Goal: Task Accomplishment & Management: Complete application form

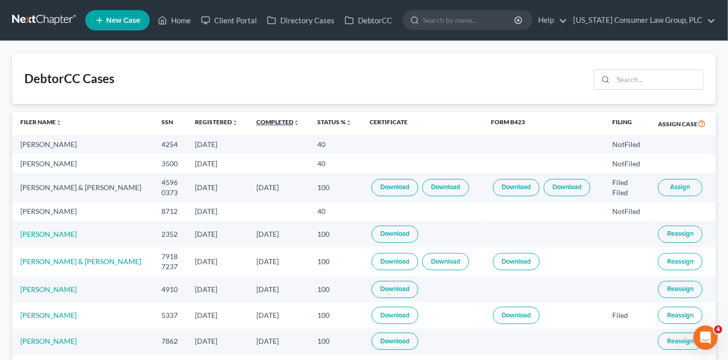
click at [278, 122] on link "Completed unfold_more expand_more expand_less" at bounding box center [277, 122] width 43 height 8
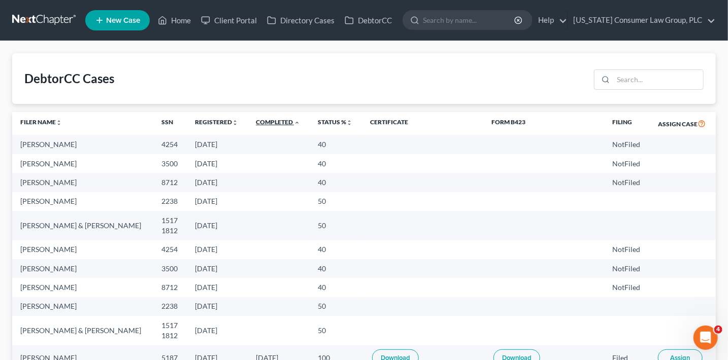
click at [278, 122] on link "Completed unfold_more expand_more expand_less" at bounding box center [278, 122] width 44 height 8
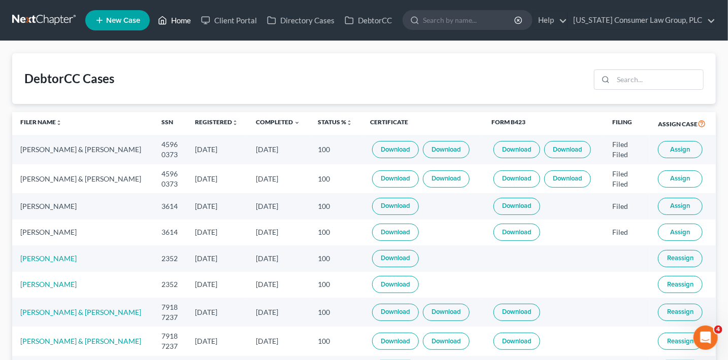
click at [181, 24] on link "Home" at bounding box center [174, 20] width 43 height 18
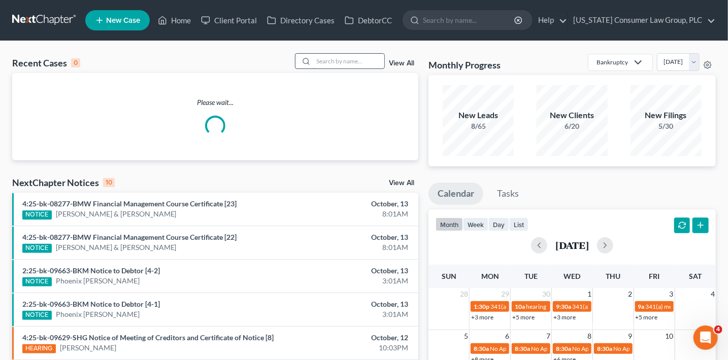
click at [341, 62] on input "search" at bounding box center [348, 61] width 71 height 15
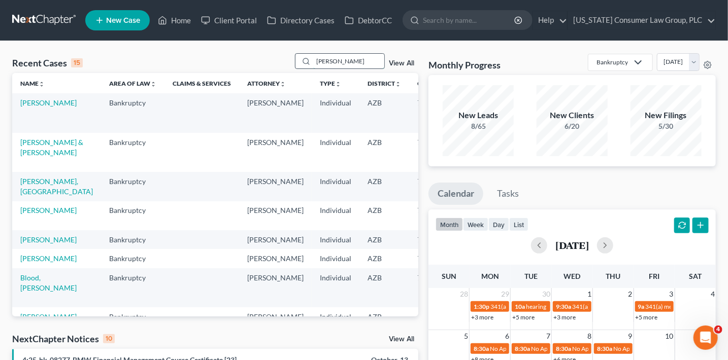
type input "[PERSON_NAME]"
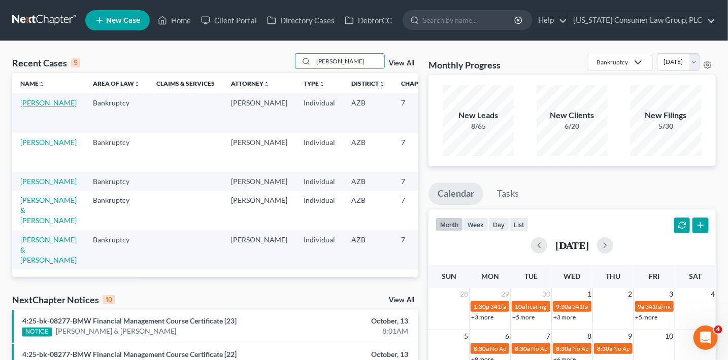
click at [27, 107] on link "[PERSON_NAME]" at bounding box center [48, 102] width 56 height 9
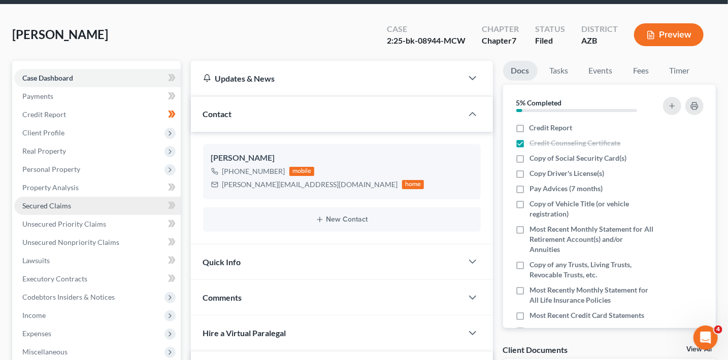
scroll to position [39, 0]
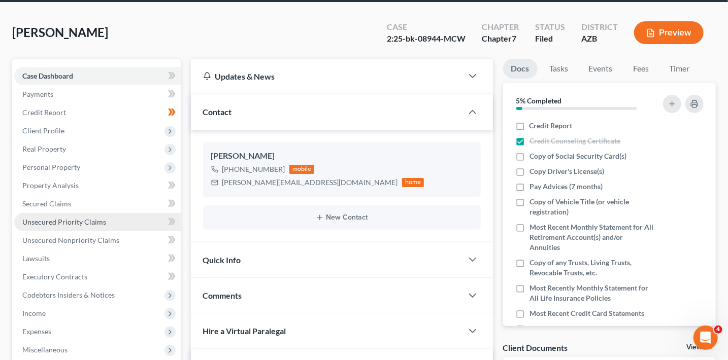
click at [87, 218] on span "Unsecured Priority Claims" at bounding box center [64, 222] width 84 height 9
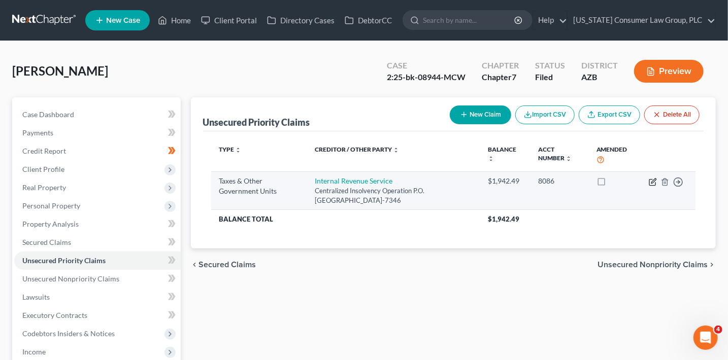
click at [656, 181] on icon "button" at bounding box center [653, 182] width 8 height 8
select select "0"
select select "39"
select select "0"
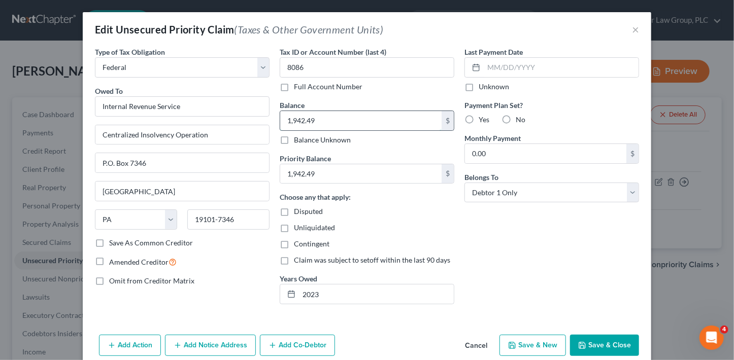
click at [351, 123] on input "1,942.49" at bounding box center [360, 120] width 161 height 19
type input "15,000"
click at [352, 177] on input "1,942.49" at bounding box center [360, 173] width 161 height 19
type input "15,000"
click at [616, 347] on button "Save & Close" at bounding box center [604, 345] width 69 height 21
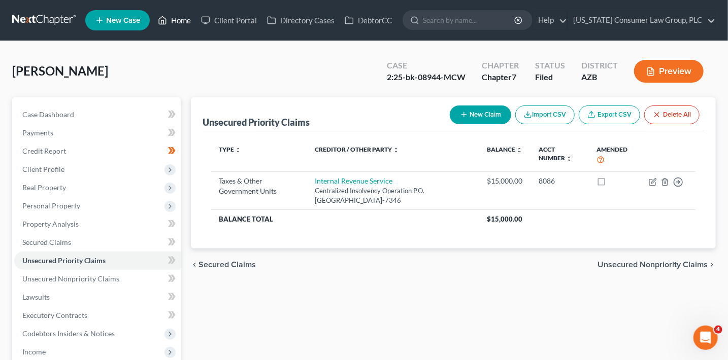
click at [181, 18] on link "Home" at bounding box center [174, 20] width 43 height 18
click at [182, 20] on link "Home" at bounding box center [174, 20] width 43 height 18
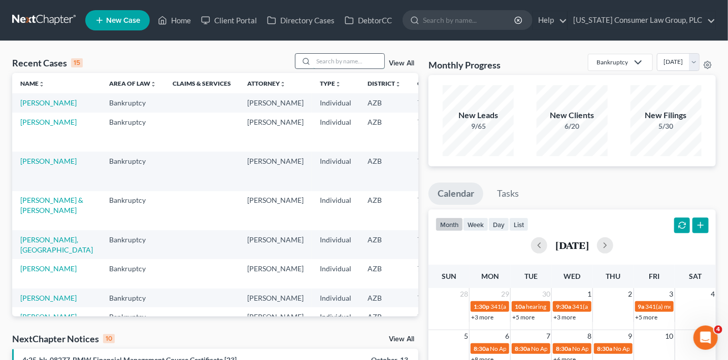
click at [329, 60] on input "search" at bounding box center [348, 61] width 71 height 15
type input "francis"
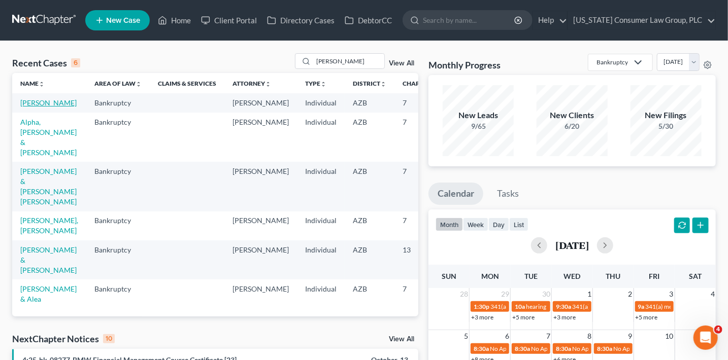
click at [32, 107] on link "[PERSON_NAME]" at bounding box center [48, 102] width 56 height 9
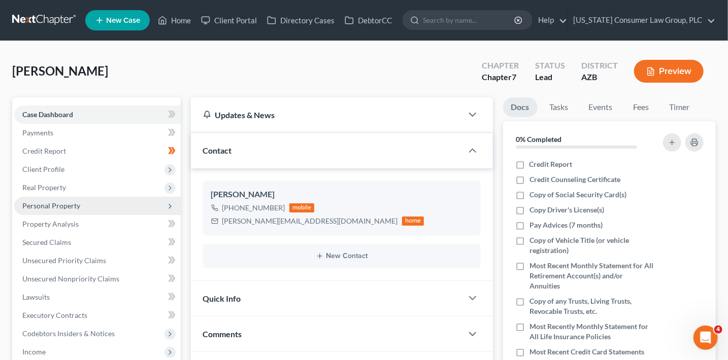
click at [68, 200] on span "Personal Property" at bounding box center [97, 206] width 166 height 18
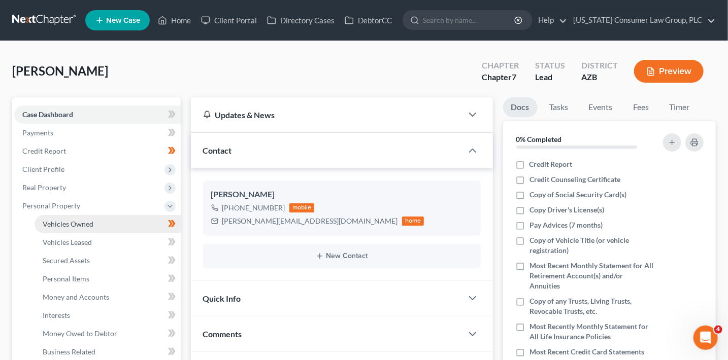
click at [98, 217] on link "Vehicles Owned" at bounding box center [108, 224] width 146 height 18
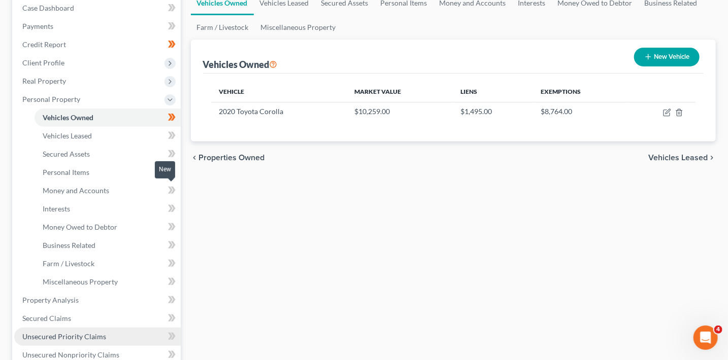
scroll to position [190, 0]
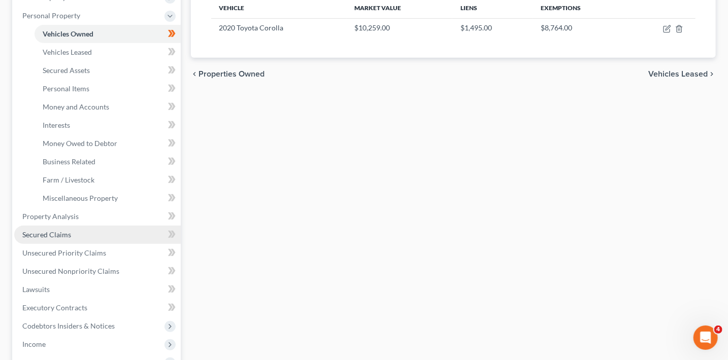
click at [63, 228] on link "Secured Claims" at bounding box center [97, 235] width 166 height 18
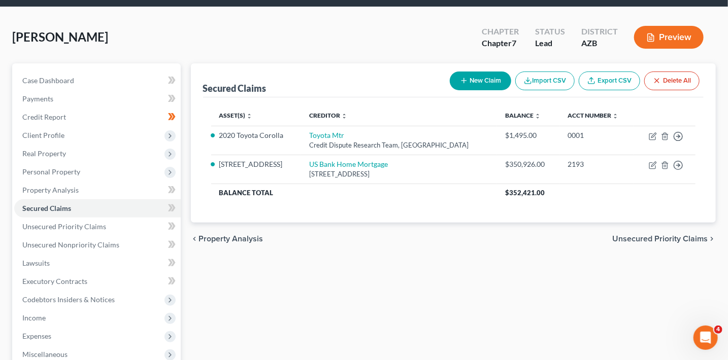
scroll to position [32, 0]
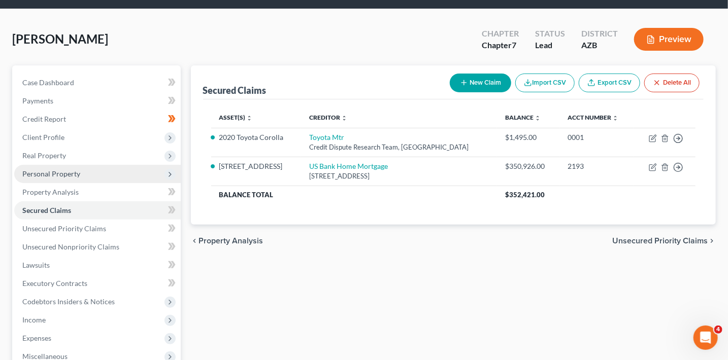
click at [52, 173] on span "Personal Property" at bounding box center [51, 174] width 58 height 9
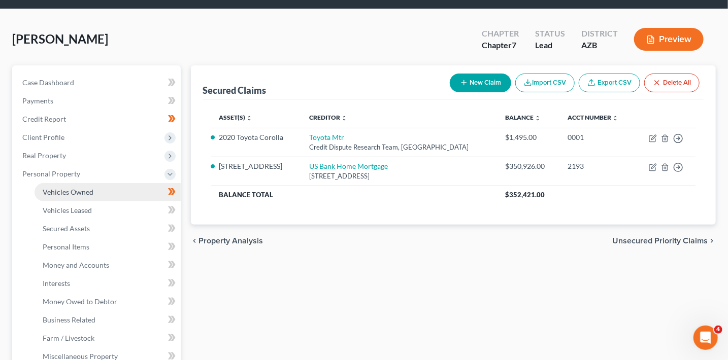
click at [78, 191] on span "Vehicles Owned" at bounding box center [68, 192] width 51 height 9
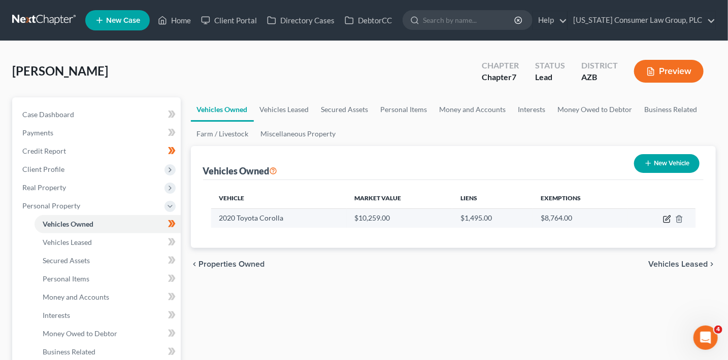
click at [668, 219] on icon "button" at bounding box center [667, 219] width 8 height 8
select select "0"
select select "6"
select select "3"
select select "0"
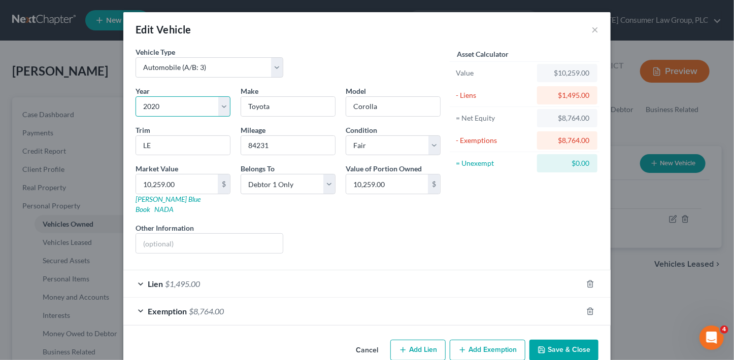
click at [186, 108] on select "Select 2026 2025 2024 2023 2022 2021 2020 2019 2018 2017 2016 2015 2014 2013 20…" at bounding box center [183, 106] width 95 height 20
select select "8"
click at [136, 96] on select "Select 2026 2025 2024 2023 2022 2021 2020 2019 2018 2017 2016 2015 2014 2013 20…" at bounding box center [183, 106] width 95 height 20
click at [277, 111] on input "Toyota" at bounding box center [288, 106] width 94 height 19
drag, startPoint x: 278, startPoint y: 111, endPoint x: 215, endPoint y: 102, distance: 64.0
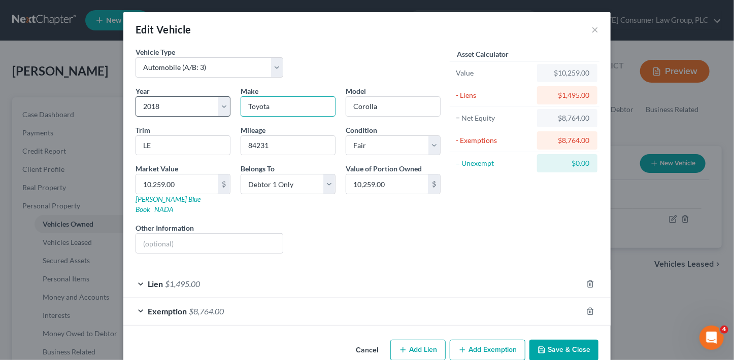
click at [216, 104] on div "Year Select 2026 2025 2024 2023 2022 2021 2020 2019 2018 2017 2016 2015 2014 20…" at bounding box center [287, 174] width 315 height 176
type input "Hyundai"
type input "69647"
click at [153, 196] on link "Kelly Blue Book" at bounding box center [168, 204] width 65 height 19
click at [360, 104] on input "text" at bounding box center [393, 106] width 94 height 19
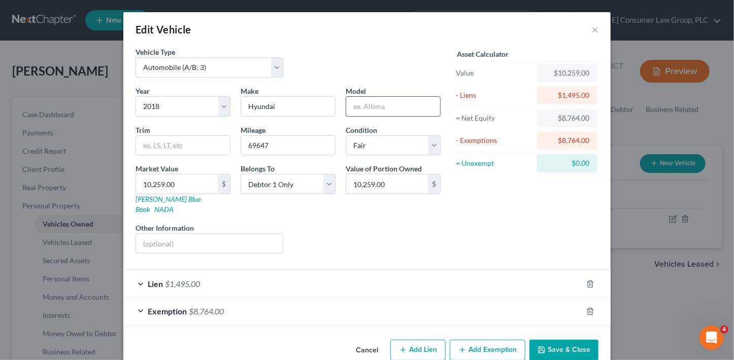
paste input "Ioniq"
type input "Ioniq"
click at [183, 181] on input "10,259.00" at bounding box center [177, 184] width 82 height 19
type input "5"
type input "5.00"
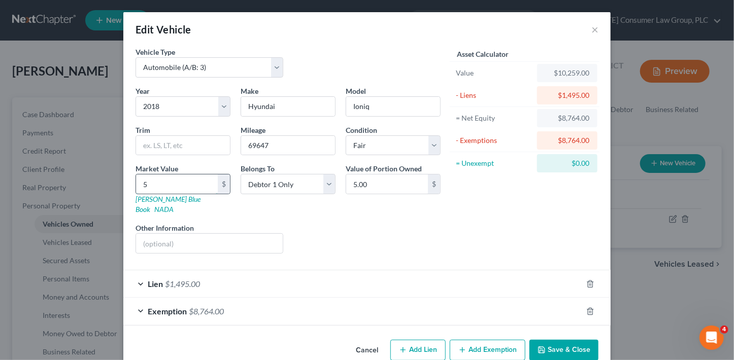
type input "56"
type input "56.00"
type input "569"
type input "569.00"
type input "5698"
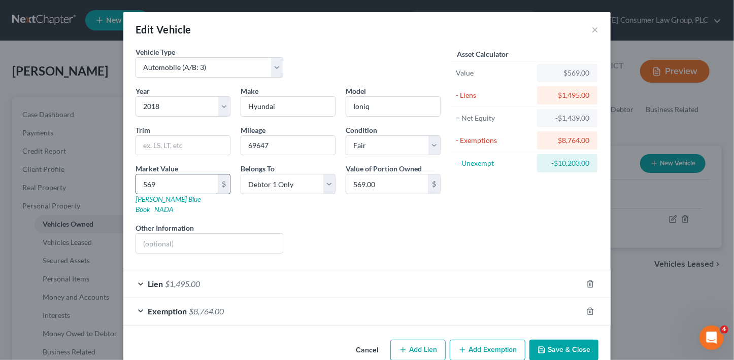
type input "5,698.00"
type input "5,698"
click at [589, 280] on icon "button" at bounding box center [590, 284] width 8 height 8
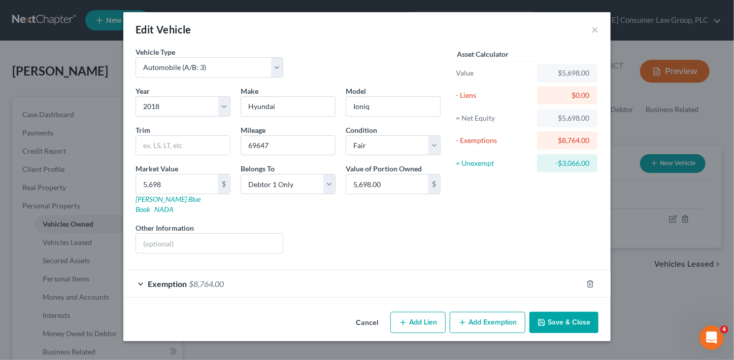
click at [535, 275] on div "Exemption $8,764.00" at bounding box center [352, 284] width 459 height 27
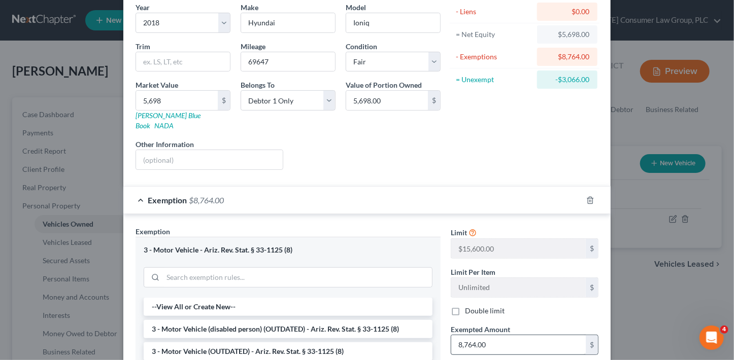
scroll to position [112, 0]
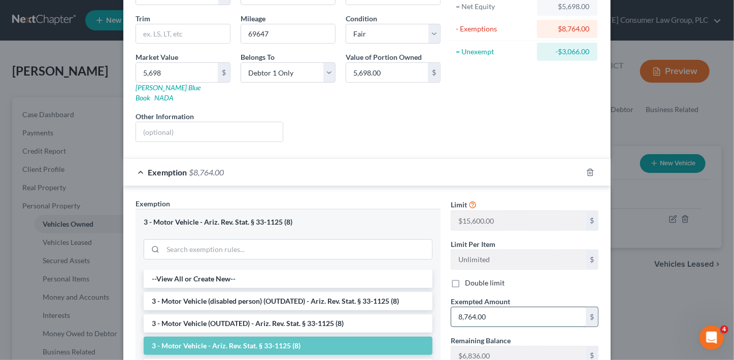
click at [501, 308] on input "8,764.00" at bounding box center [518, 317] width 135 height 19
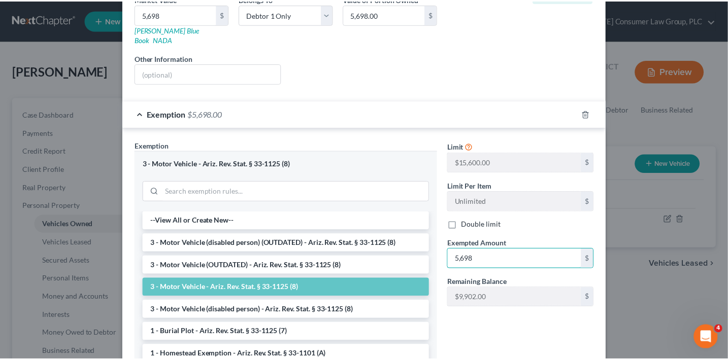
scroll to position [244, 0]
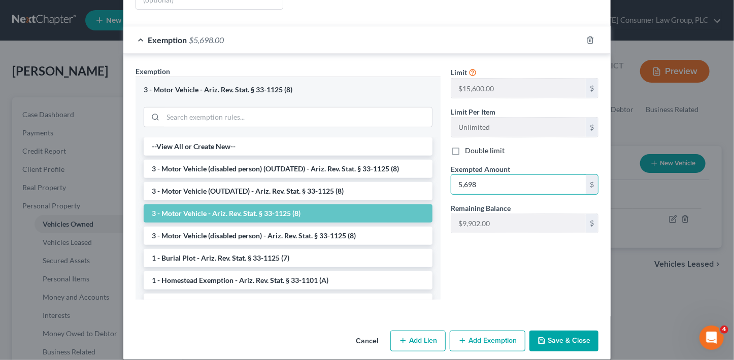
type input "5,698"
click at [556, 331] on button "Save & Close" at bounding box center [563, 341] width 69 height 21
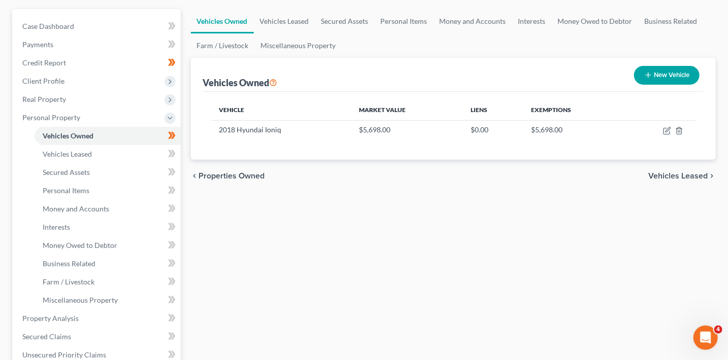
scroll to position [89, 0]
click at [118, 301] on link "Miscellaneous Property" at bounding box center [108, 300] width 146 height 18
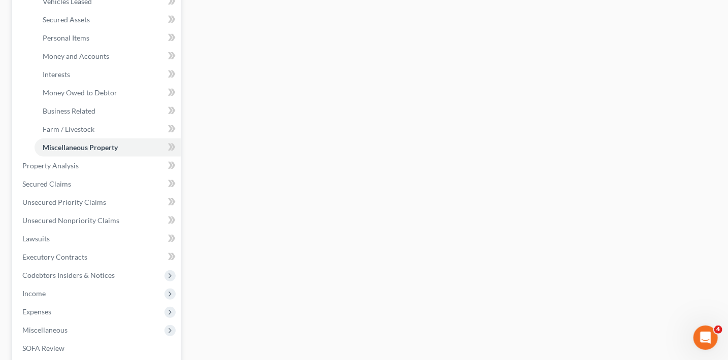
scroll to position [279, 0]
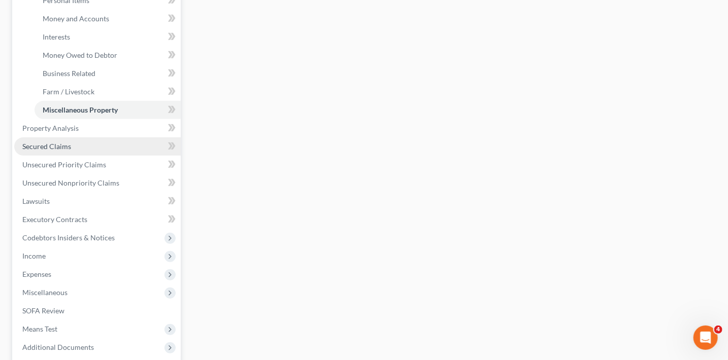
click at [72, 146] on link "Secured Claims" at bounding box center [97, 147] width 166 height 18
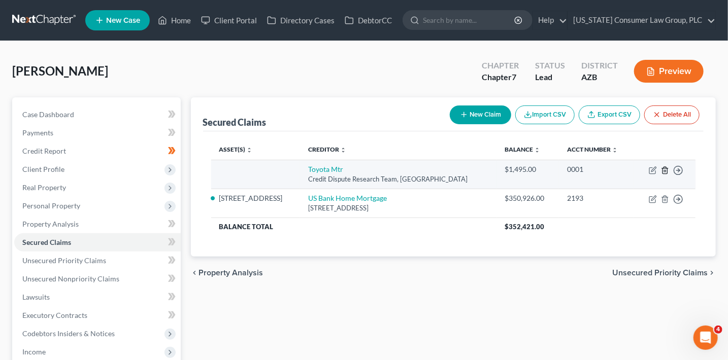
click at [665, 169] on icon "button" at bounding box center [665, 170] width 8 height 8
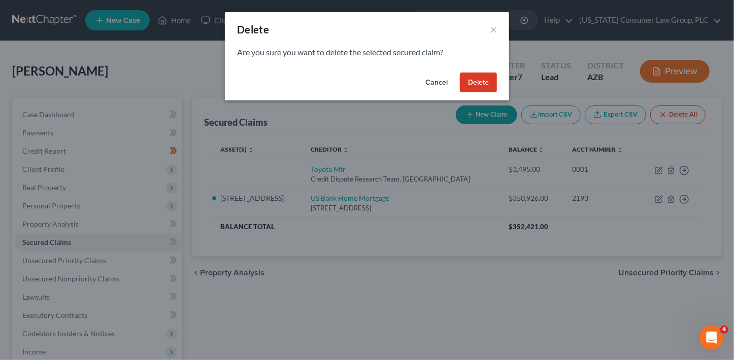
click at [467, 82] on button "Delete" at bounding box center [478, 83] width 37 height 20
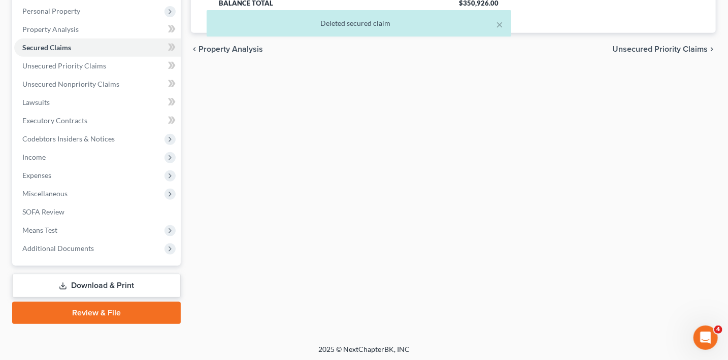
scroll to position [197, 0]
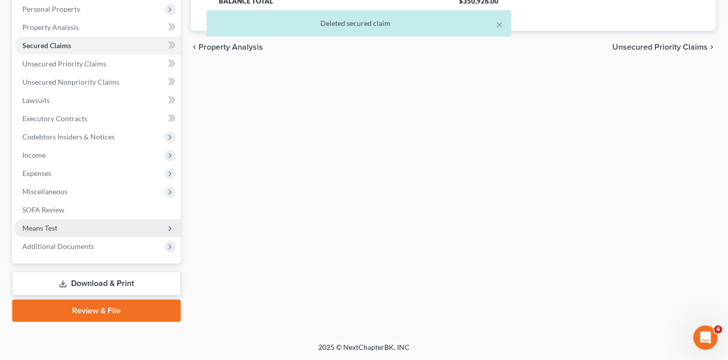
click at [74, 228] on span "Means Test" at bounding box center [97, 228] width 166 height 18
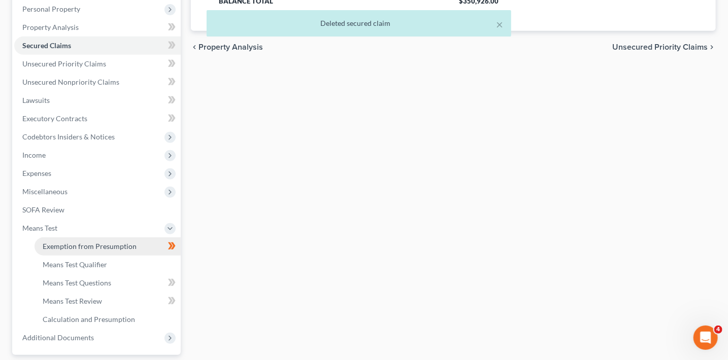
click at [92, 245] on span "Exemption from Presumption" at bounding box center [90, 246] width 94 height 9
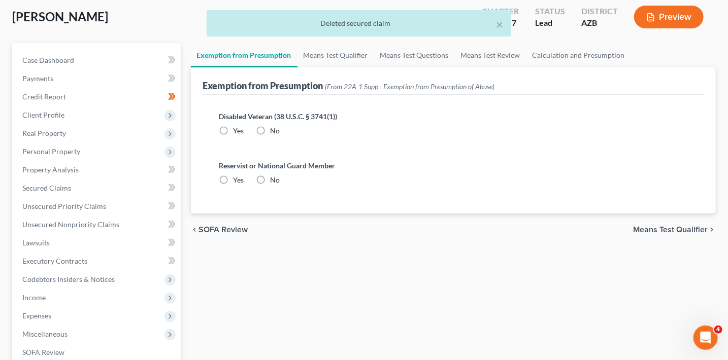
radio input "true"
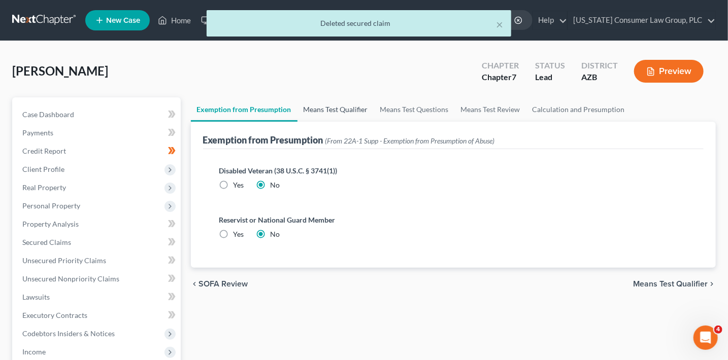
click at [330, 113] on link "Means Test Qualifier" at bounding box center [335, 109] width 77 height 24
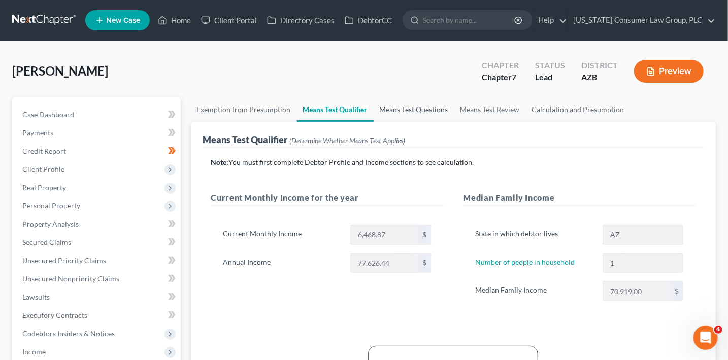
click at [437, 111] on link "Means Test Questions" at bounding box center [414, 109] width 81 height 24
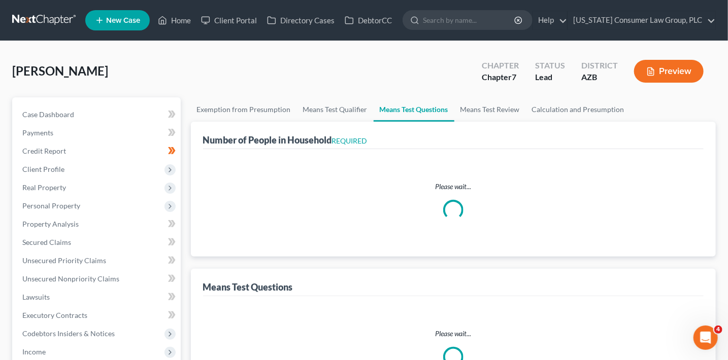
select select "0"
select select "60"
select select "1"
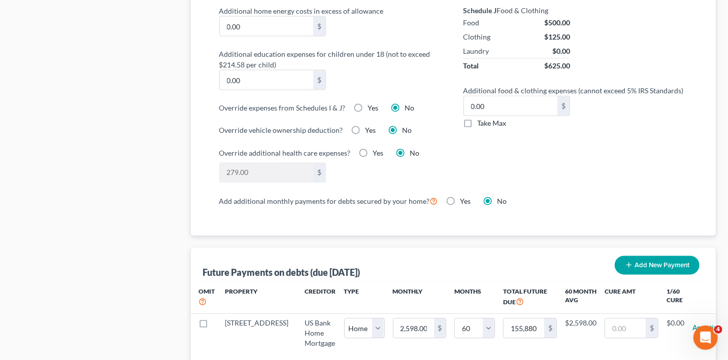
scroll to position [1026, 0]
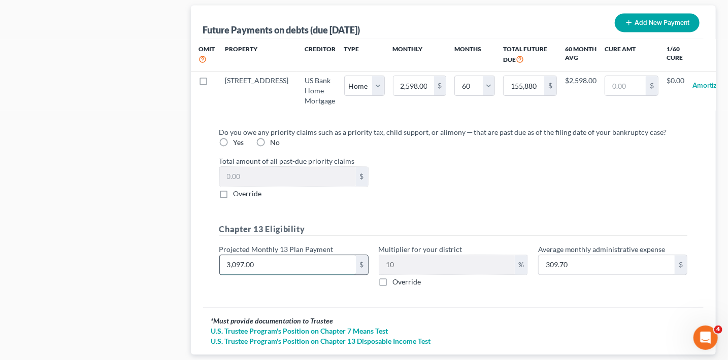
drag, startPoint x: 300, startPoint y: 260, endPoint x: 333, endPoint y: 267, distance: 34.2
click at [328, 280] on div "Projected Monthly 13 Plan Payment 3,097.00 $" at bounding box center [293, 265] width 159 height 43
type input "2"
type input "0.20"
type input "25"
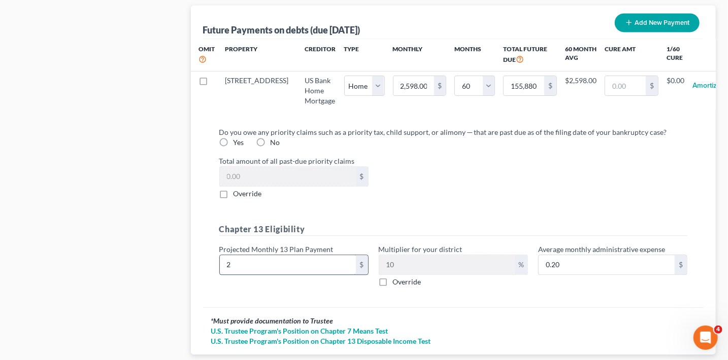
type input "2.50"
type input "259"
type input "25.90"
type input "2598"
type input "259.80"
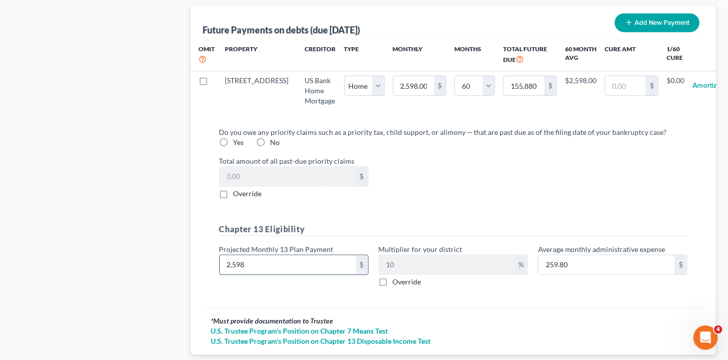
type input "2,598"
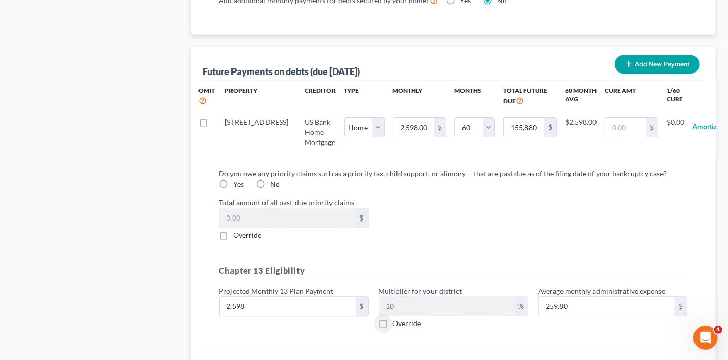
scroll to position [1017, 0]
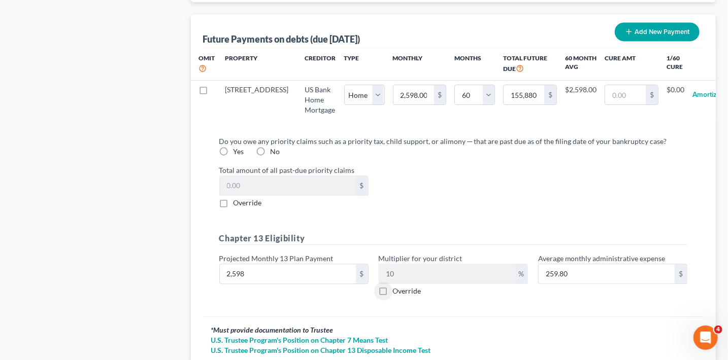
click at [271, 149] on label "No" at bounding box center [276, 152] width 10 height 10
click at [275, 149] on input "No" at bounding box center [278, 150] width 7 height 7
radio input "true"
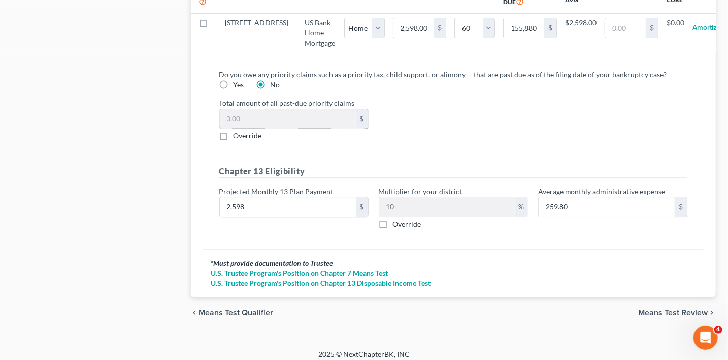
scroll to position [1088, 0]
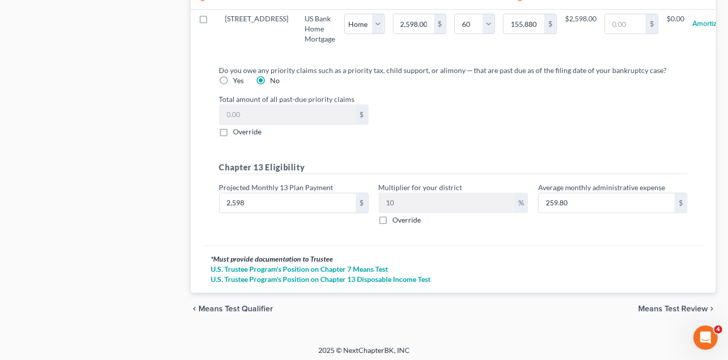
click at [668, 307] on span "Means Test Review" at bounding box center [673, 309] width 70 height 8
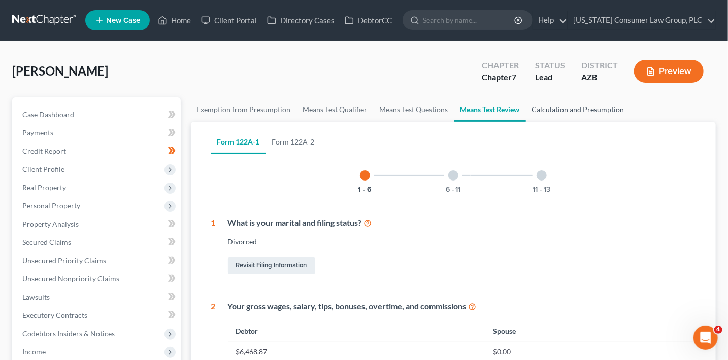
click at [543, 110] on link "Calculation and Presumption" at bounding box center [578, 109] width 105 height 24
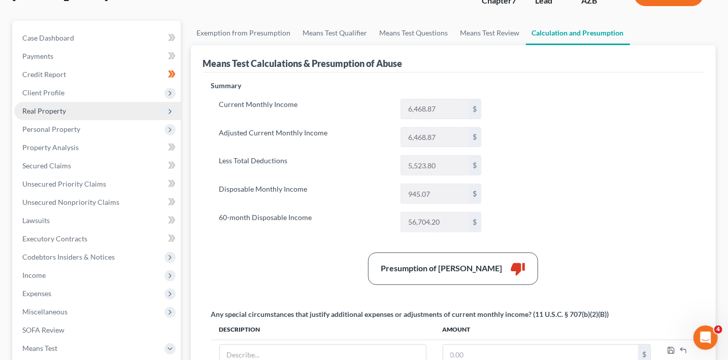
scroll to position [154, 0]
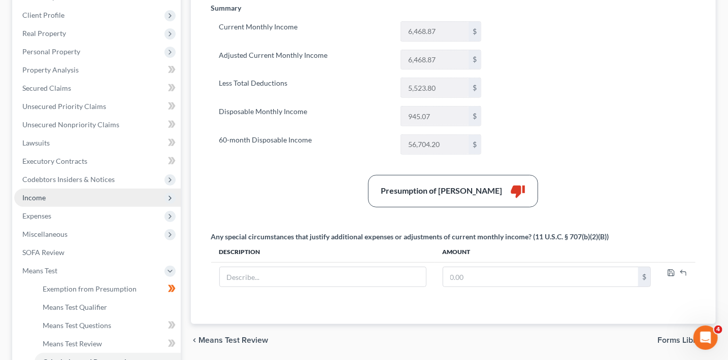
click at [42, 197] on span "Income" at bounding box center [33, 197] width 23 height 9
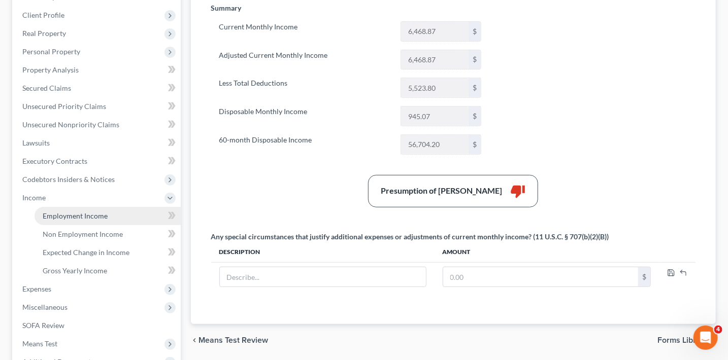
click at [55, 213] on span "Employment Income" at bounding box center [75, 216] width 65 height 9
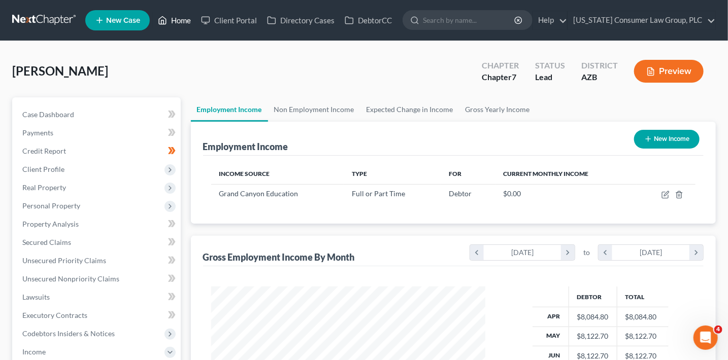
click at [182, 21] on link "Home" at bounding box center [174, 20] width 43 height 18
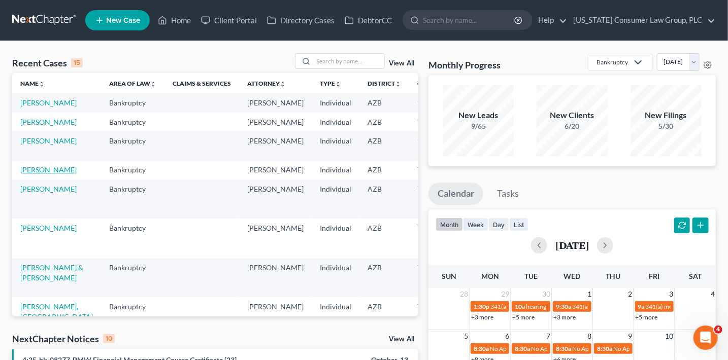
click at [38, 174] on link "[PERSON_NAME]" at bounding box center [48, 169] width 56 height 9
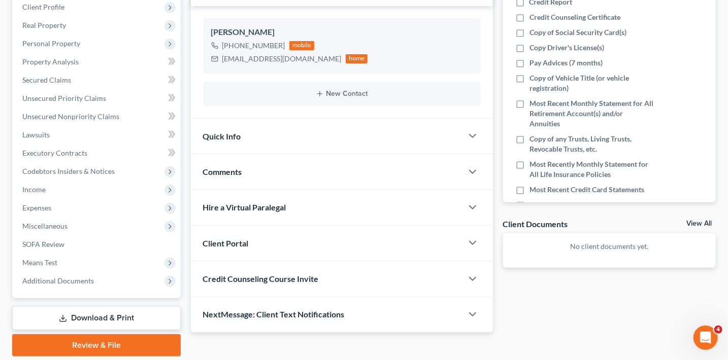
scroll to position [197, 0]
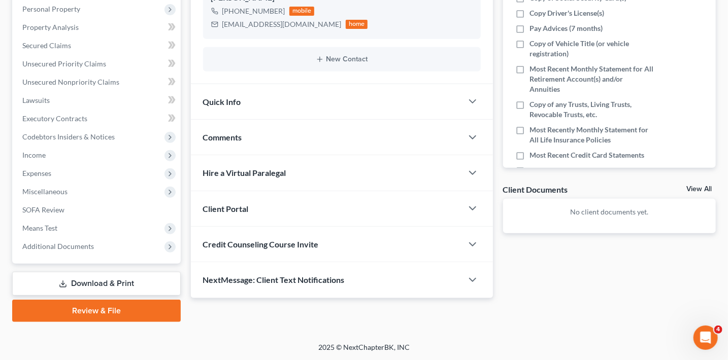
click at [251, 245] on span "Credit Counseling Course Invite" at bounding box center [261, 245] width 116 height 10
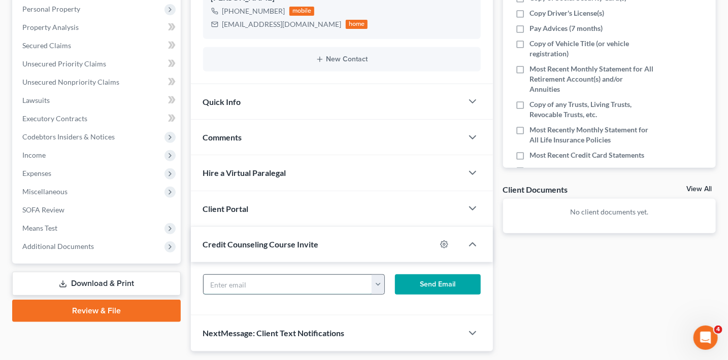
click at [262, 277] on input "text" at bounding box center [288, 284] width 169 height 19
paste input "samyelia@yahoo.com"
type input "samyelia@yahoo.com"
click at [440, 276] on button "Send Email" at bounding box center [438, 285] width 86 height 20
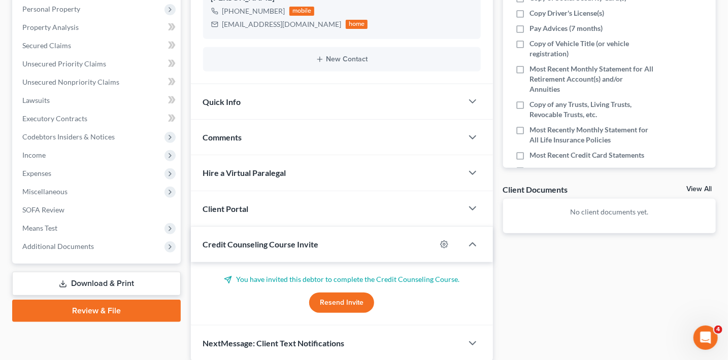
click at [274, 211] on div "Client Portal" at bounding box center [327, 208] width 272 height 35
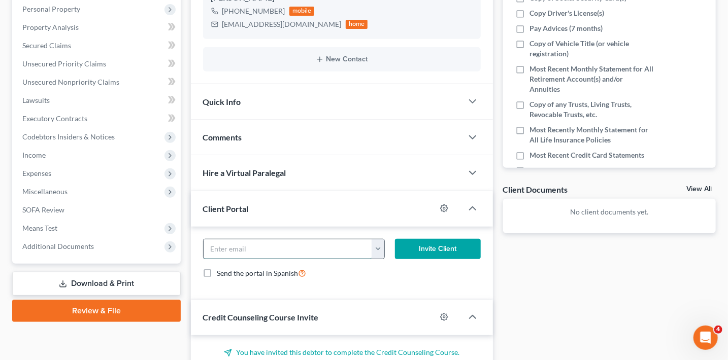
click at [272, 248] on input "email" at bounding box center [288, 249] width 169 height 19
paste input "samyelia@yahoo.com"
type input "samyelia@yahoo.com"
click at [403, 249] on button "Invite Client" at bounding box center [438, 249] width 86 height 20
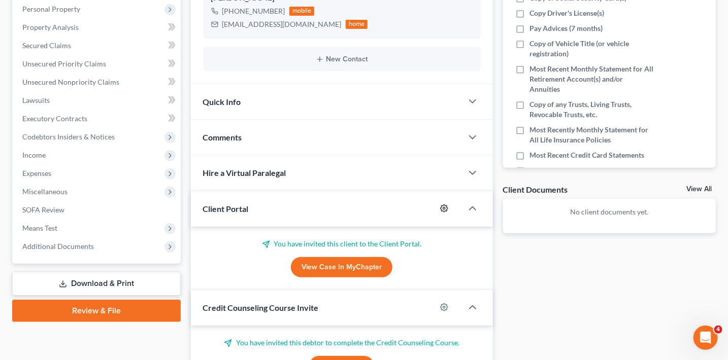
click at [445, 208] on circle "button" at bounding box center [444, 209] width 2 height 2
select select "1"
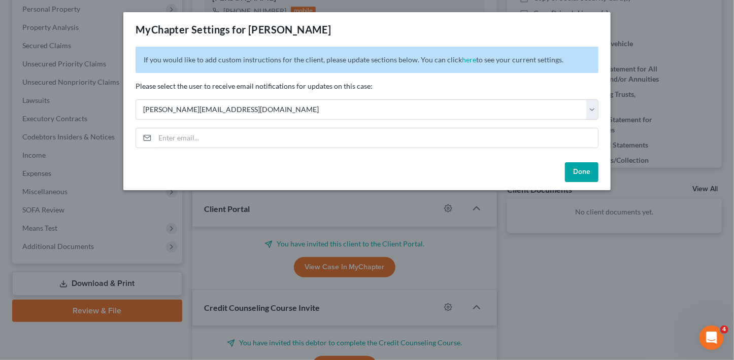
drag, startPoint x: 588, startPoint y: 172, endPoint x: 578, endPoint y: 165, distance: 11.8
click at [587, 172] on button "Done" at bounding box center [582, 172] width 34 height 20
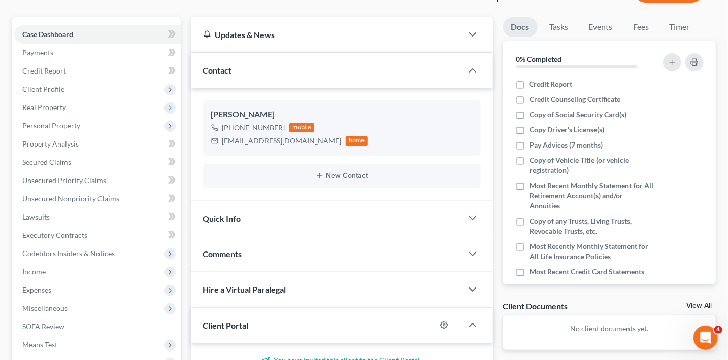
scroll to position [66, 0]
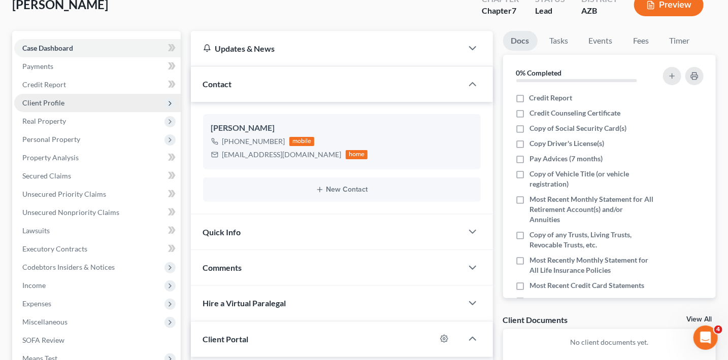
click at [59, 103] on span "Client Profile" at bounding box center [43, 102] width 42 height 9
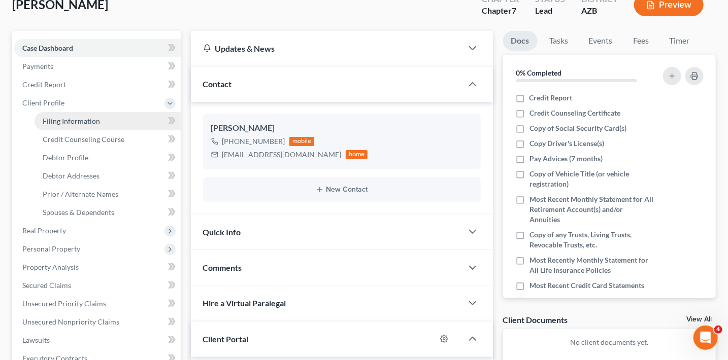
click at [91, 120] on span "Filing Information" at bounding box center [71, 121] width 57 height 9
select select "1"
select select "0"
select select "3"
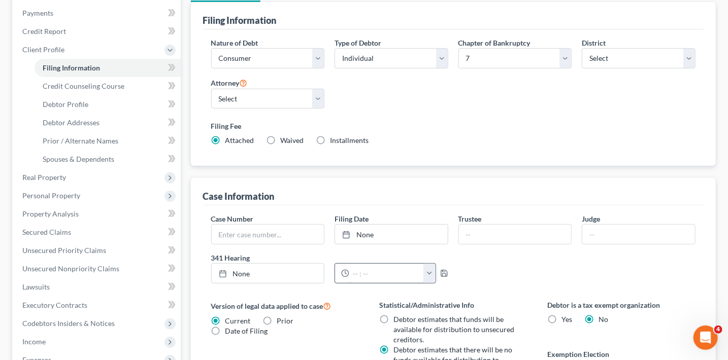
scroll to position [171, 0]
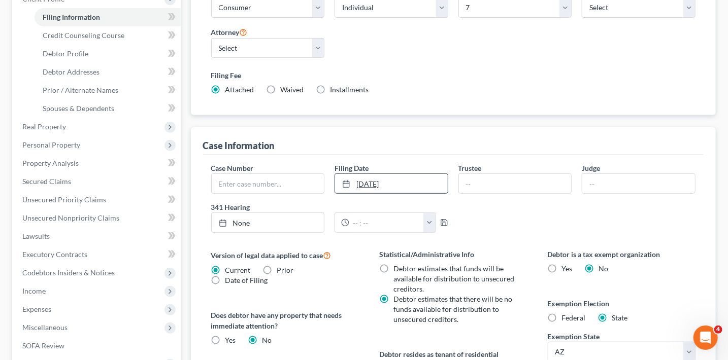
click at [431, 185] on link "10/13/2025" at bounding box center [391, 183] width 113 height 19
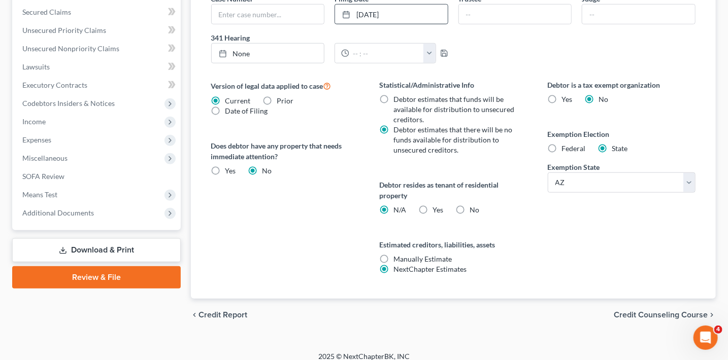
scroll to position [349, 0]
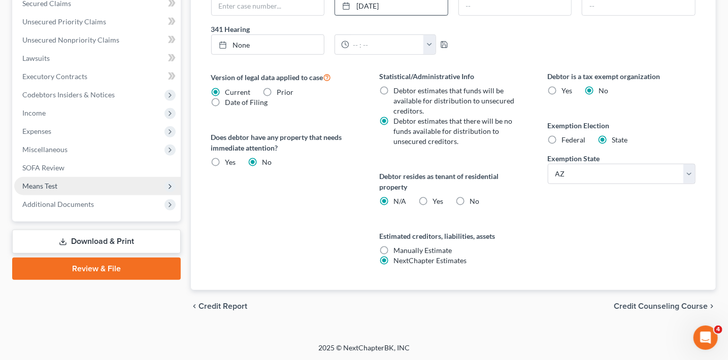
click at [55, 185] on span "Means Test" at bounding box center [39, 186] width 35 height 9
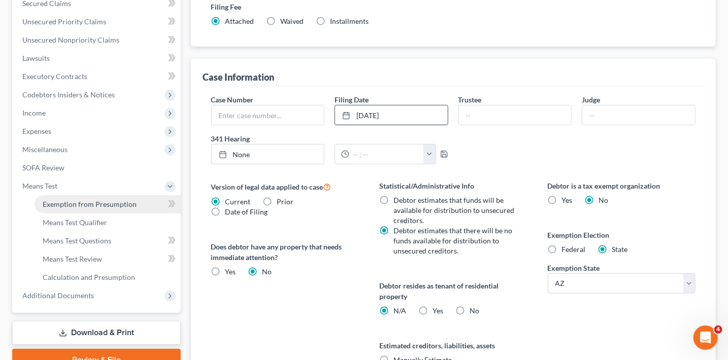
click at [152, 209] on link "Exemption from Presumption" at bounding box center [108, 204] width 146 height 18
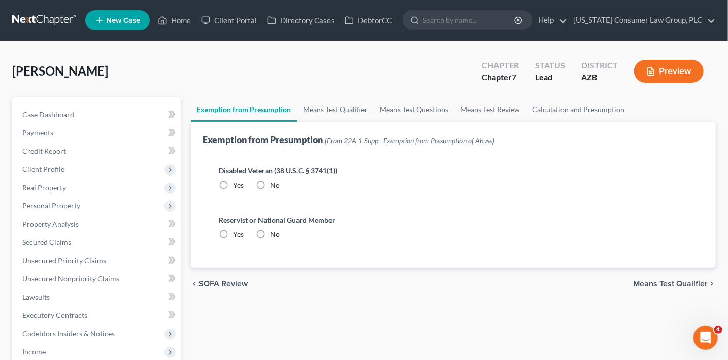
click at [273, 182] on span "No" at bounding box center [276, 185] width 10 height 9
click at [275, 182] on input "No" at bounding box center [278, 183] width 7 height 7
radio input "true"
click at [271, 233] on label "No" at bounding box center [276, 234] width 10 height 10
click at [275, 233] on input "No" at bounding box center [278, 232] width 7 height 7
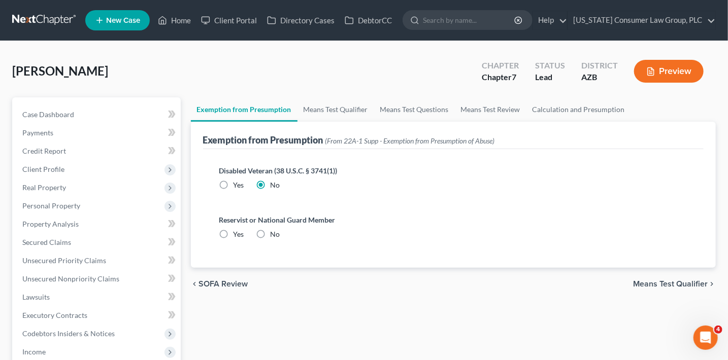
radio input "true"
click at [327, 112] on link "Means Test Qualifier" at bounding box center [335, 109] width 77 height 24
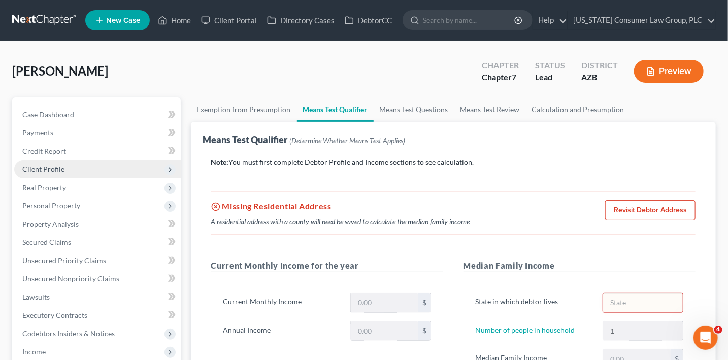
click at [88, 166] on span "Client Profile" at bounding box center [97, 169] width 166 height 18
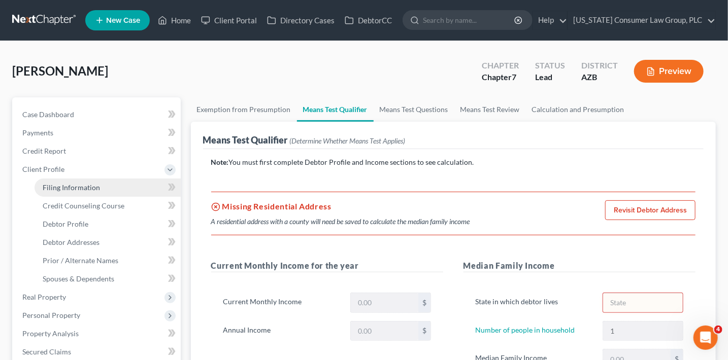
click at [124, 187] on link "Filing Information" at bounding box center [108, 188] width 146 height 18
select select "1"
select select "0"
select select "4"
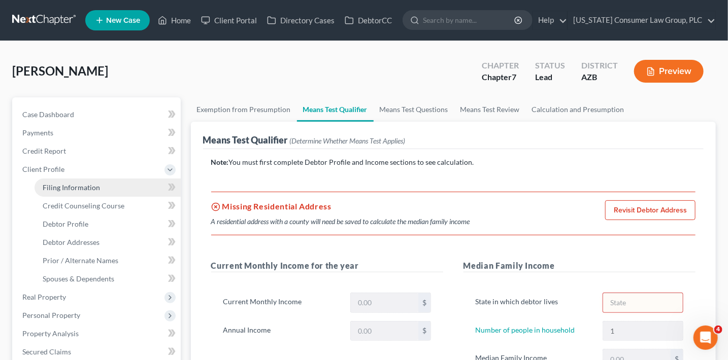
select select "0"
select select "3"
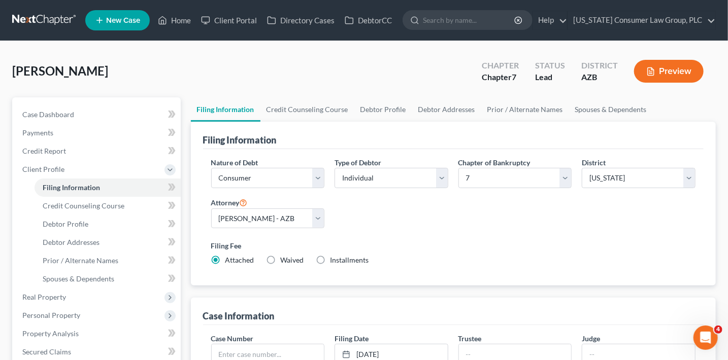
scroll to position [154, 0]
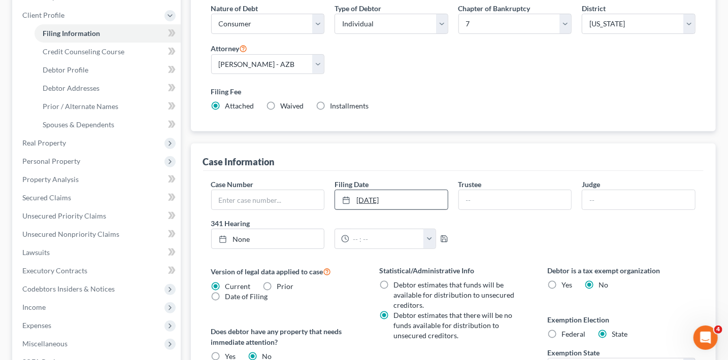
click at [417, 194] on link "11/1/2025" at bounding box center [391, 199] width 113 height 19
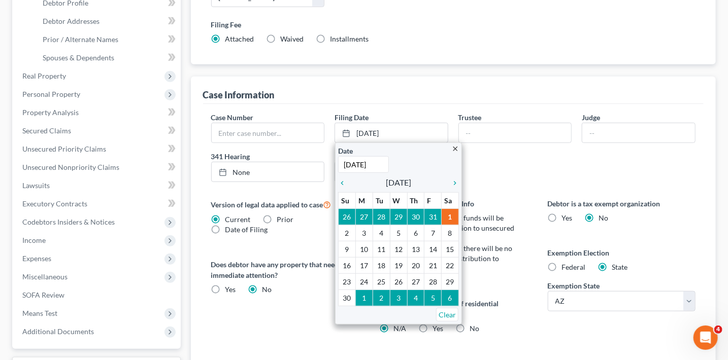
scroll to position [278, 0]
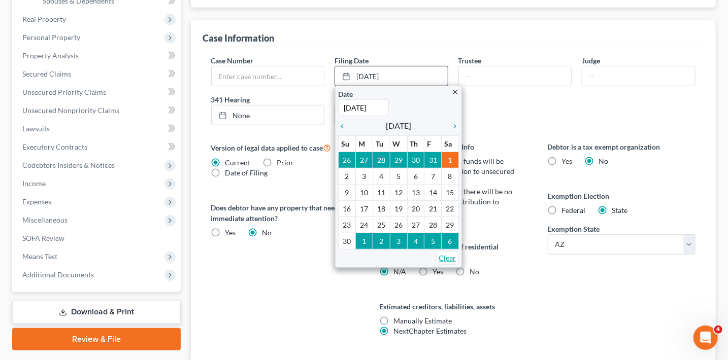
click at [450, 254] on link "Clear" at bounding box center [447, 258] width 22 height 14
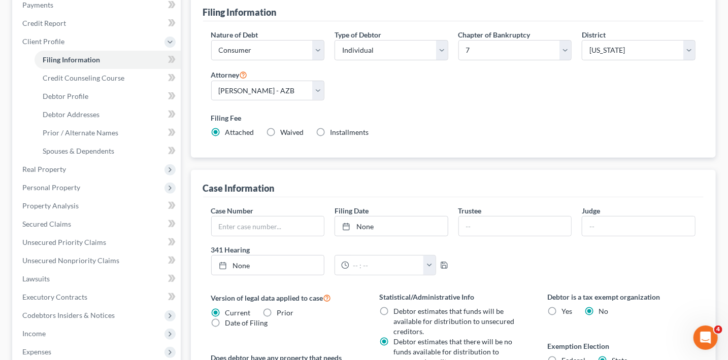
scroll to position [0, 0]
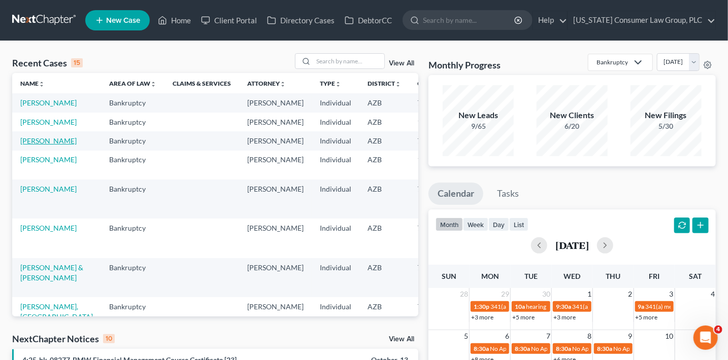
click at [34, 145] on link "[PERSON_NAME]" at bounding box center [48, 141] width 56 height 9
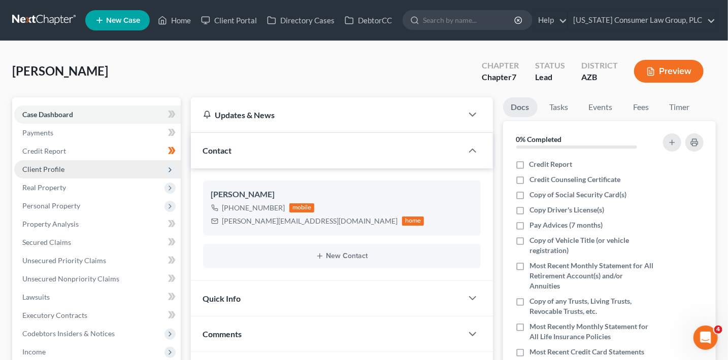
click at [52, 165] on span "Client Profile" at bounding box center [43, 169] width 42 height 9
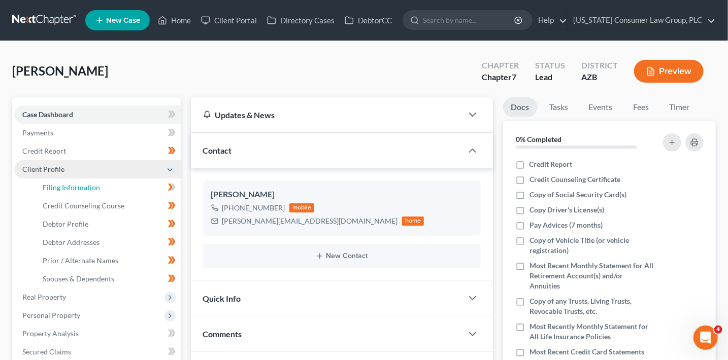
drag, startPoint x: 92, startPoint y: 180, endPoint x: 87, endPoint y: 175, distance: 7.2
click at [92, 180] on link "Filing Information" at bounding box center [108, 188] width 146 height 18
select select "1"
select select "0"
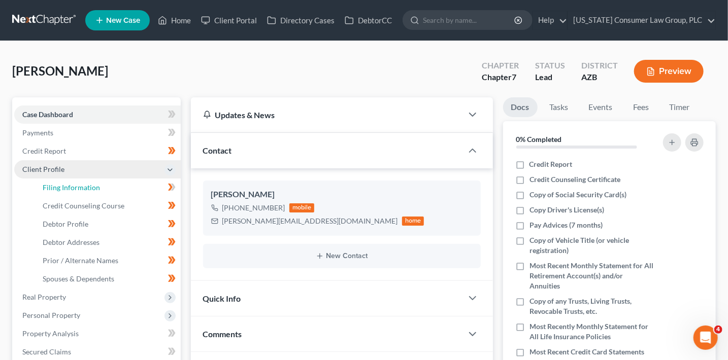
select select "3"
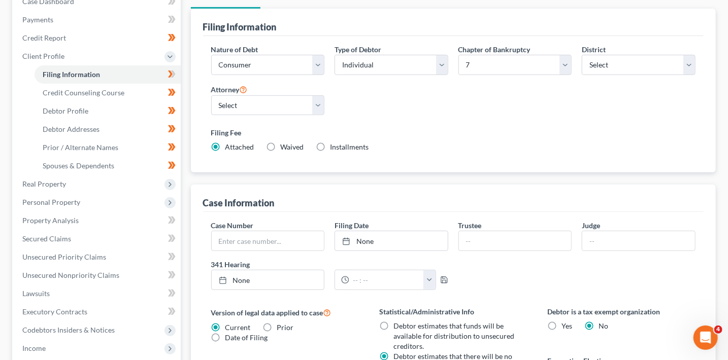
scroll to position [124, 0]
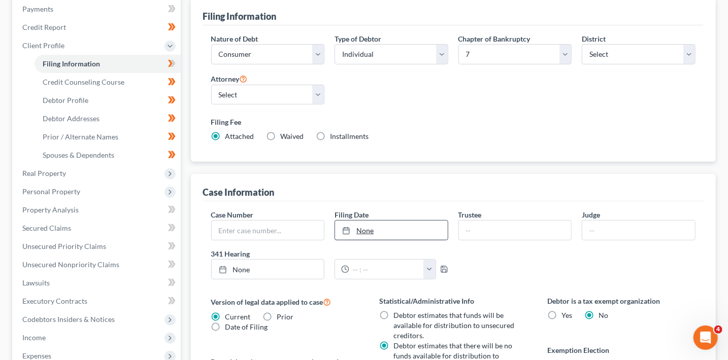
click at [423, 224] on link "None" at bounding box center [391, 230] width 113 height 19
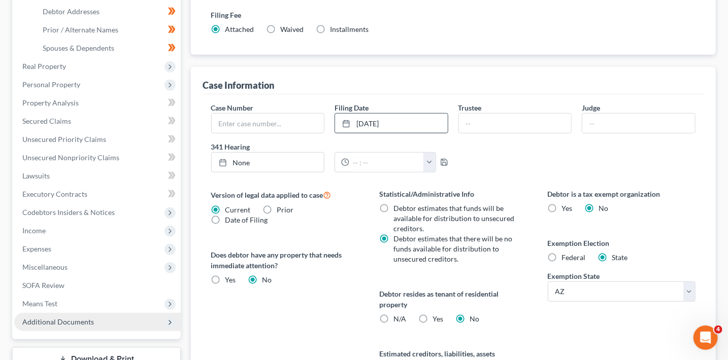
scroll to position [236, 0]
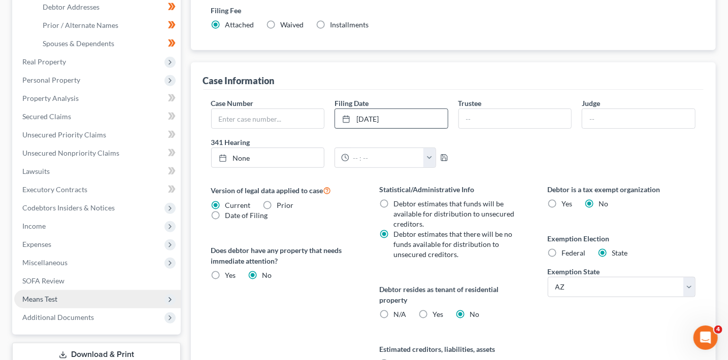
click at [59, 301] on span "Means Test" at bounding box center [97, 299] width 166 height 18
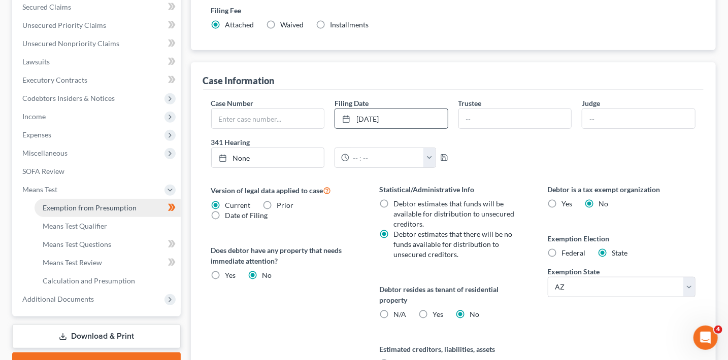
click at [119, 209] on span "Exemption from Presumption" at bounding box center [90, 208] width 94 height 9
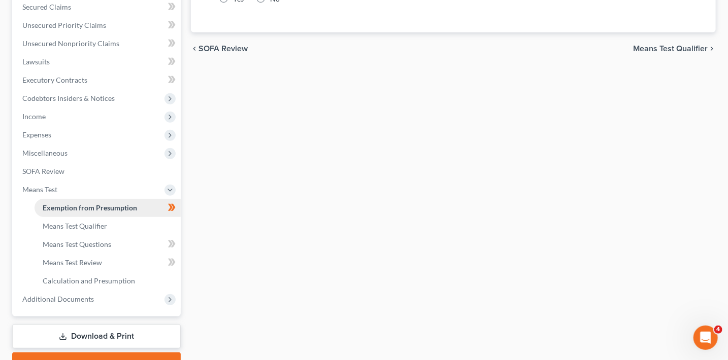
radio input "true"
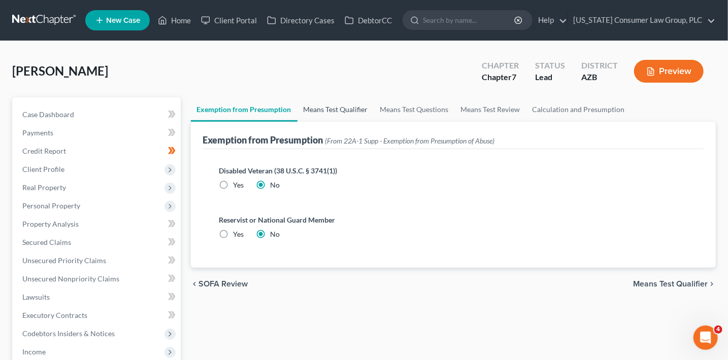
click at [340, 111] on link "Means Test Qualifier" at bounding box center [335, 109] width 77 height 24
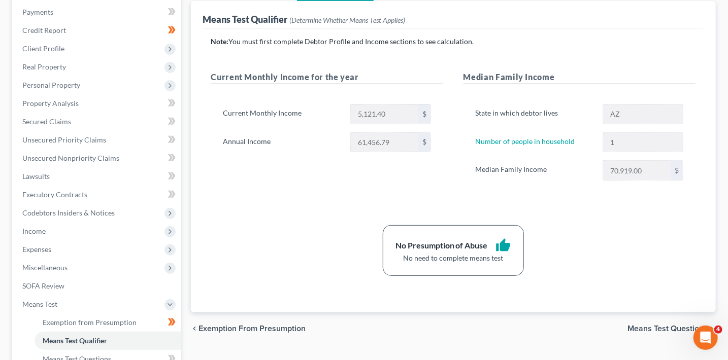
scroll to position [22, 0]
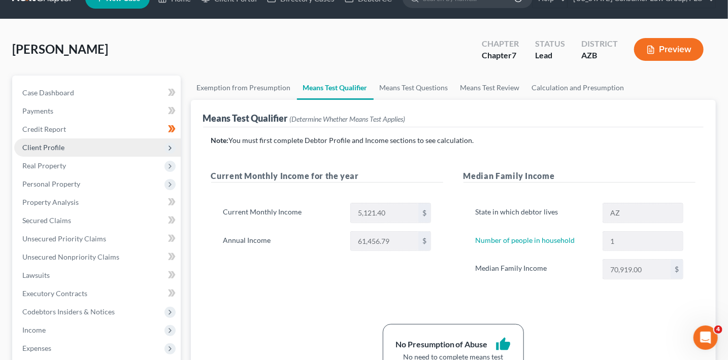
click at [62, 152] on span "Client Profile" at bounding box center [97, 148] width 166 height 18
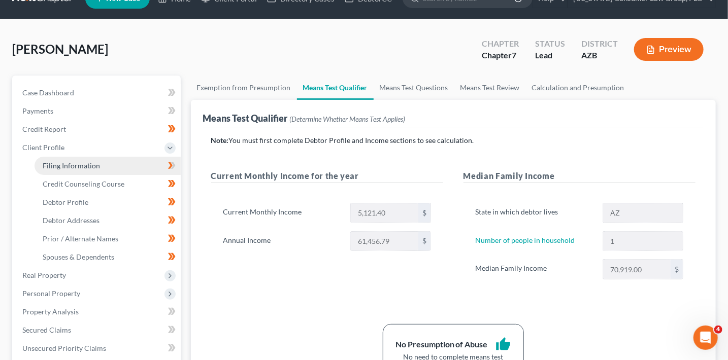
click at [96, 170] on link "Filing Information" at bounding box center [108, 166] width 146 height 18
select select "1"
select select "0"
select select "4"
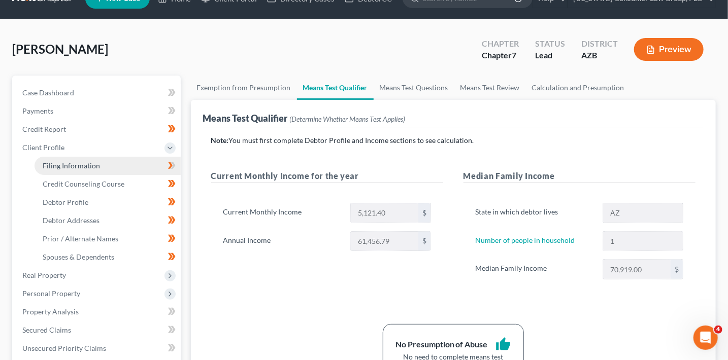
select select "0"
select select "3"
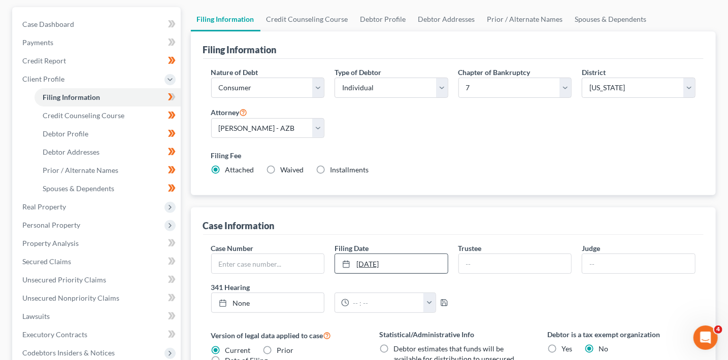
click at [413, 263] on link "11/1/2025" at bounding box center [391, 263] width 113 height 19
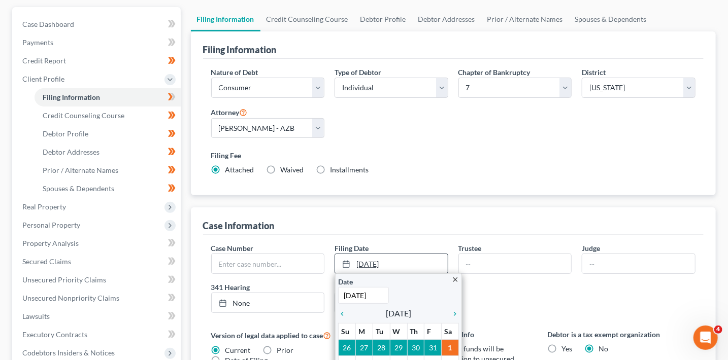
scroll to position [229, 0]
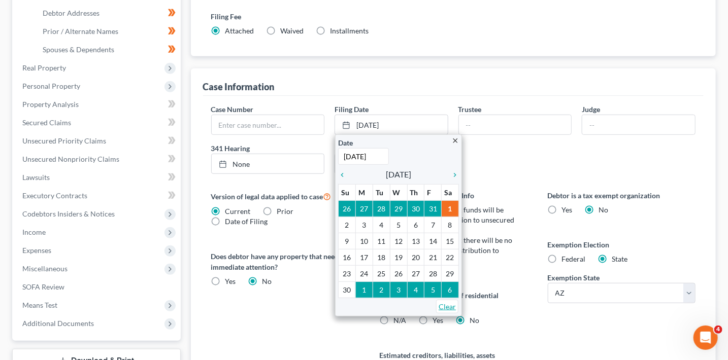
click at [454, 303] on link "Clear" at bounding box center [447, 307] width 22 height 14
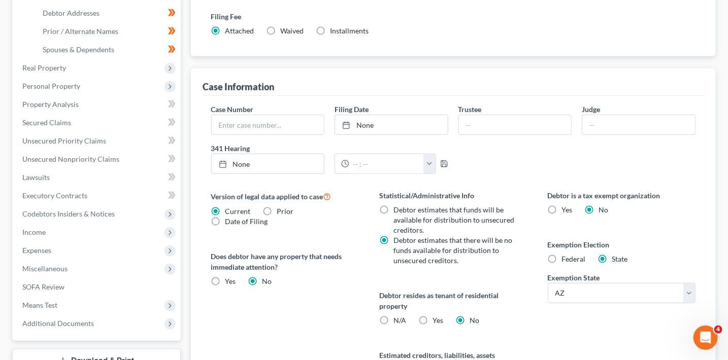
scroll to position [0, 0]
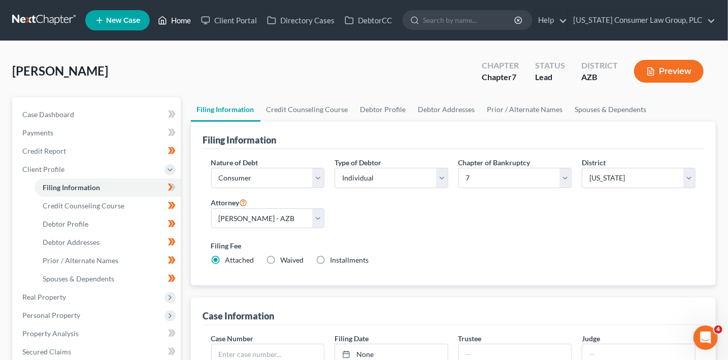
click at [178, 19] on link "Home" at bounding box center [174, 20] width 43 height 18
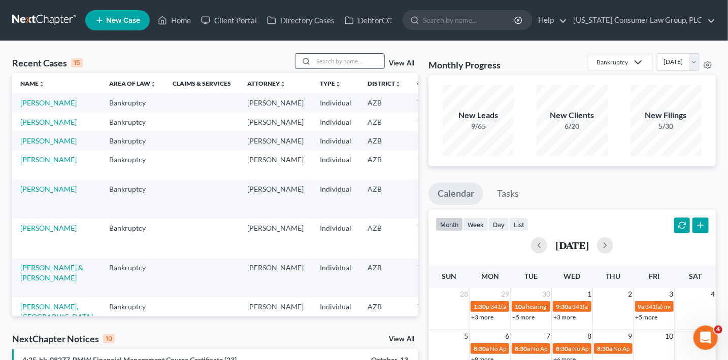
click at [331, 61] on input "search" at bounding box center [348, 61] width 71 height 15
type input "klein"
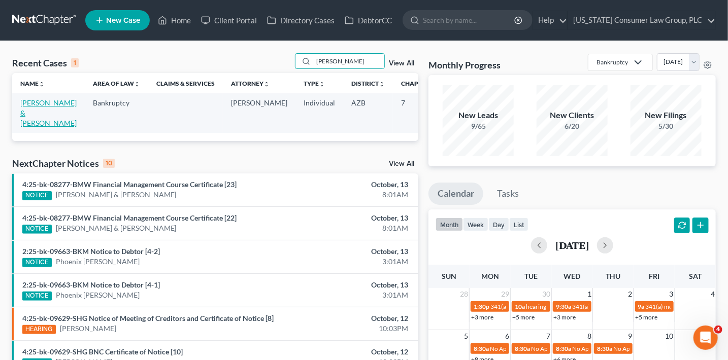
click at [28, 121] on link "[PERSON_NAME] & [PERSON_NAME]" at bounding box center [48, 112] width 56 height 29
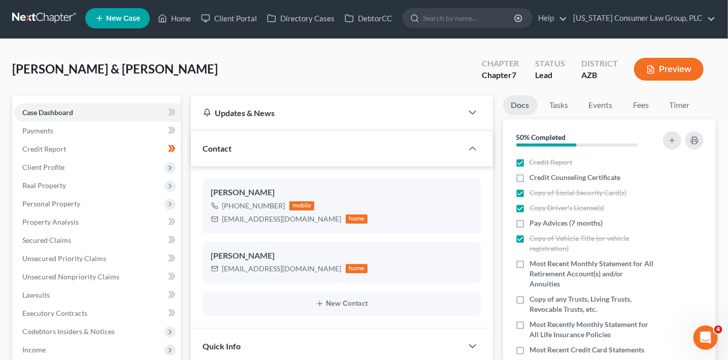
scroll to position [12, 0]
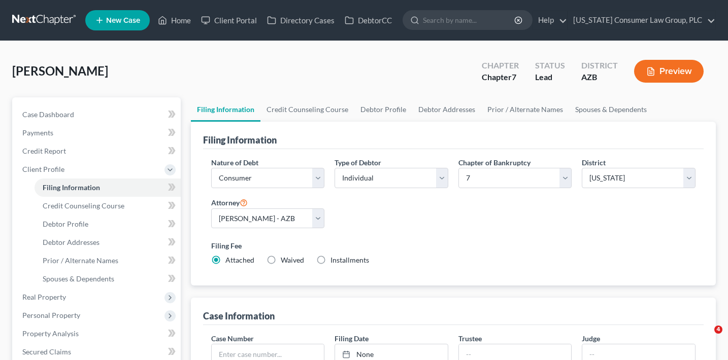
select select "1"
select select "0"
select select "4"
select select "0"
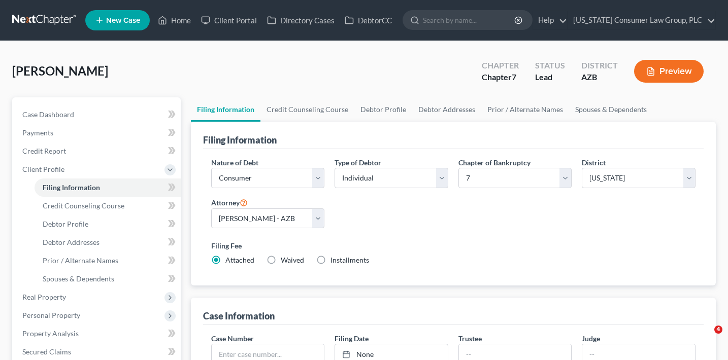
select select "3"
click at [175, 19] on link "Home" at bounding box center [174, 20] width 43 height 18
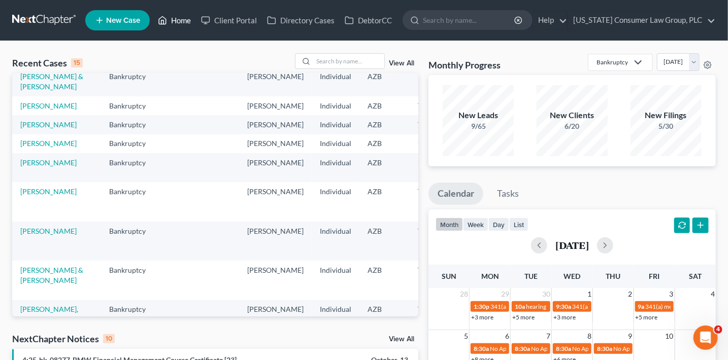
scroll to position [35, 0]
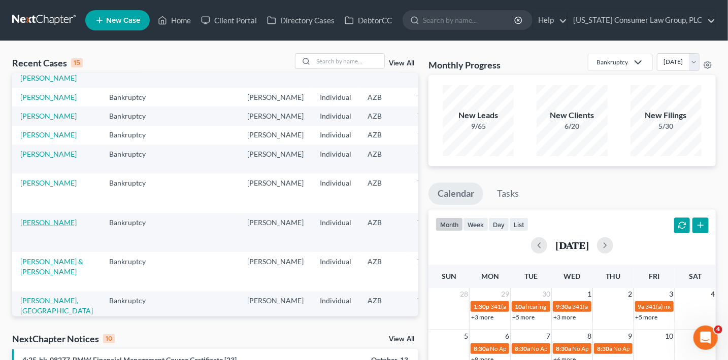
click at [32, 227] on link "[PERSON_NAME]" at bounding box center [48, 222] width 56 height 9
select select "1"
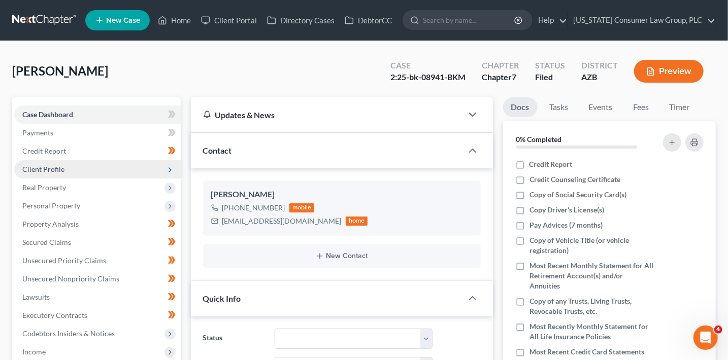
click at [60, 166] on span "Client Profile" at bounding box center [43, 169] width 42 height 9
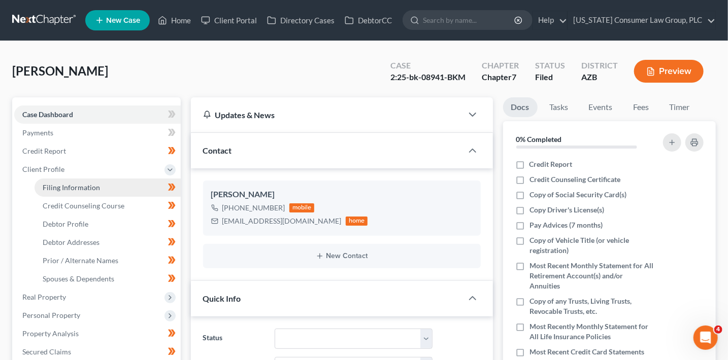
click at [123, 179] on link "Filing Information" at bounding box center [108, 188] width 146 height 18
select select "1"
select select "0"
select select "4"
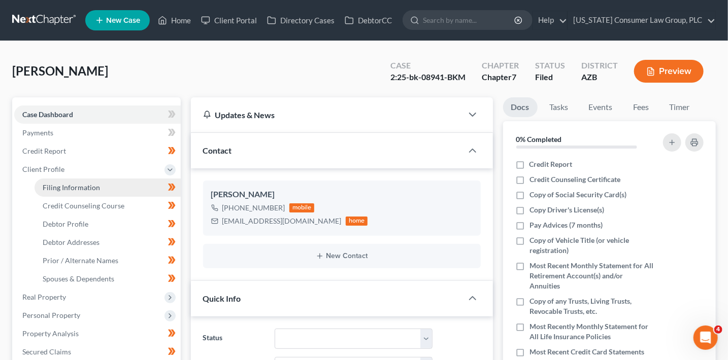
select select "0"
select select "3"
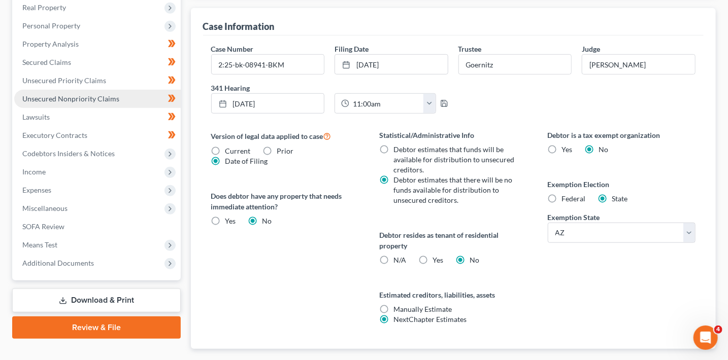
scroll to position [288, 0]
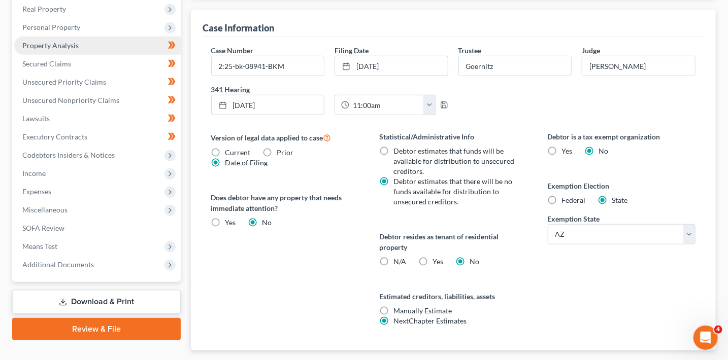
click at [83, 46] on link "Property Analysis" at bounding box center [97, 46] width 166 height 18
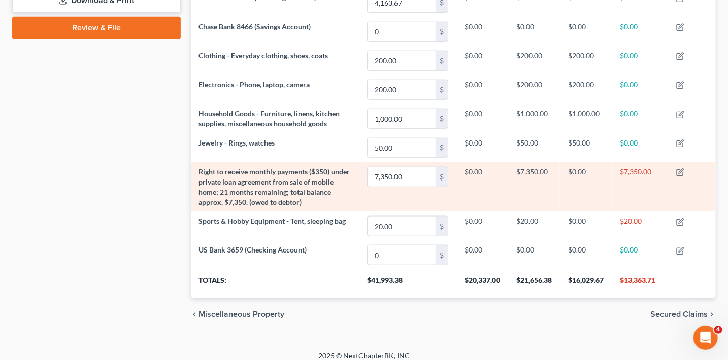
scroll to position [487, 0]
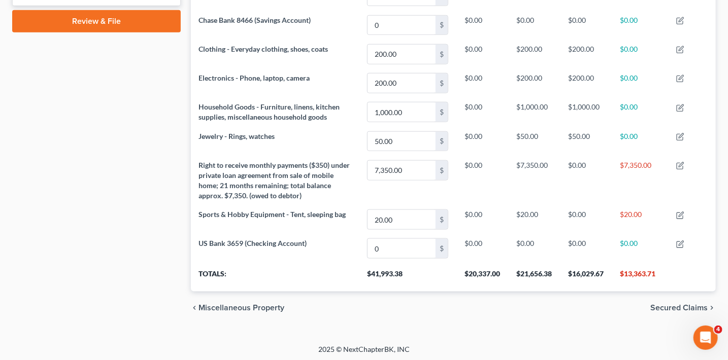
drag, startPoint x: 622, startPoint y: 273, endPoint x: 671, endPoint y: 273, distance: 48.2
click at [671, 273] on tr "Totals: $41,993.38 $20,337.00 $21,656.38 $16,029.67 $13,363.71" at bounding box center [453, 277] width 525 height 28
click at [659, 270] on th "$13,363.71" at bounding box center [640, 277] width 56 height 28
drag, startPoint x: 669, startPoint y: 271, endPoint x: 654, endPoint y: 272, distance: 14.7
click at [654, 272] on tr "Totals: $41,993.38 $20,337.00 $21,656.38 $16,029.67 $13,363.71" at bounding box center [453, 277] width 525 height 28
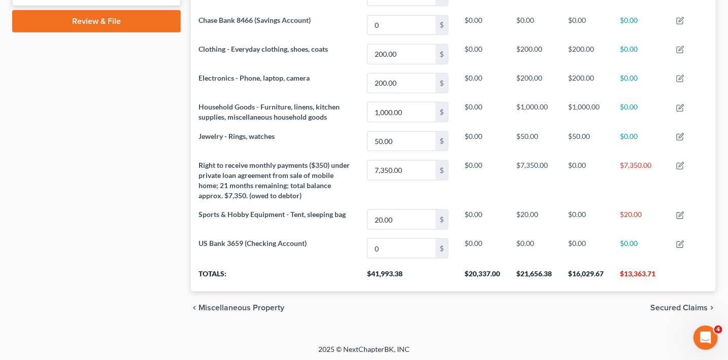
click at [643, 274] on th "$13,363.71" at bounding box center [640, 277] width 56 height 28
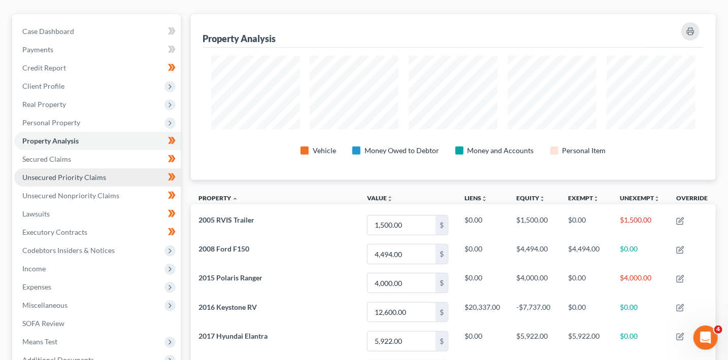
scroll to position [83, 0]
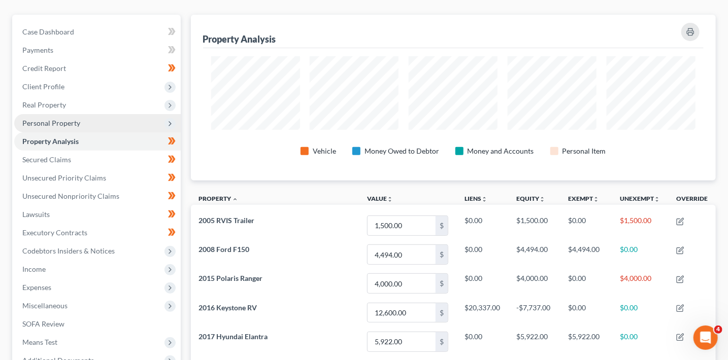
click at [66, 124] on span "Personal Property" at bounding box center [51, 123] width 58 height 9
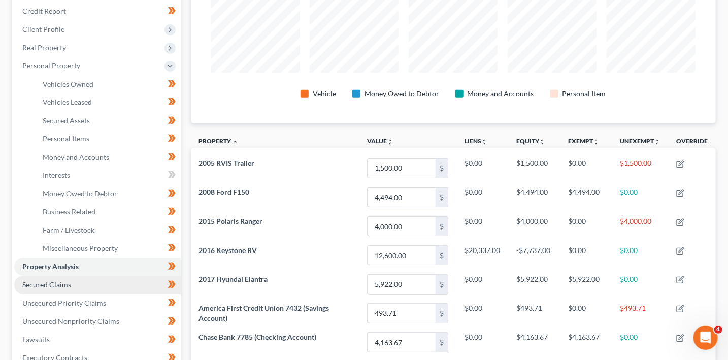
click at [74, 288] on link "Secured Claims" at bounding box center [97, 285] width 166 height 18
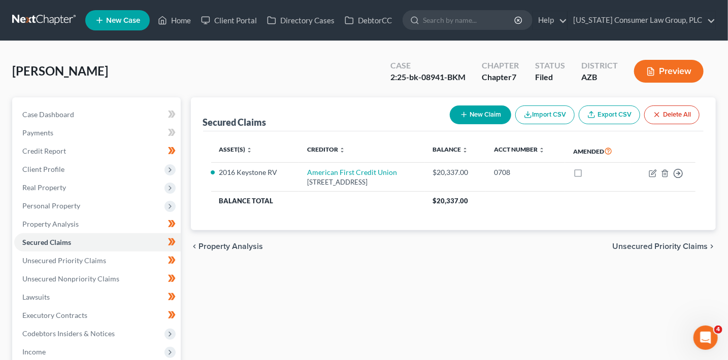
click at [665, 247] on span "Unsecured Priority Claims" at bounding box center [659, 247] width 95 height 8
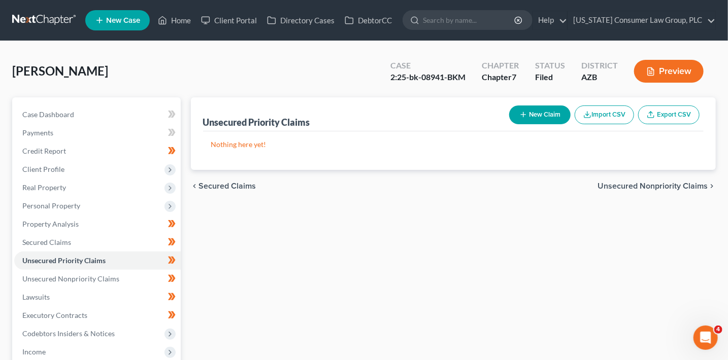
click at [666, 186] on span "Unsecured Nonpriority Claims" at bounding box center [652, 186] width 110 height 8
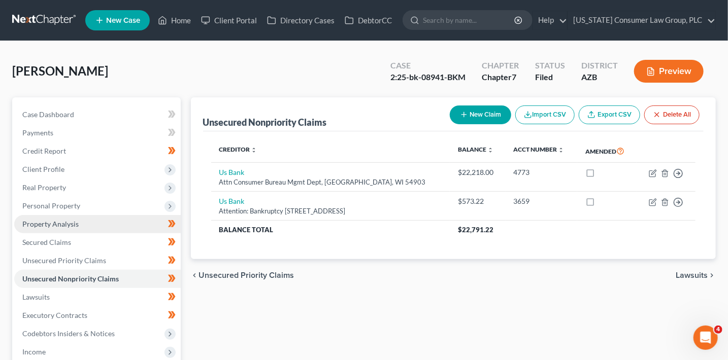
click at [124, 224] on link "Property Analysis" at bounding box center [97, 224] width 166 height 18
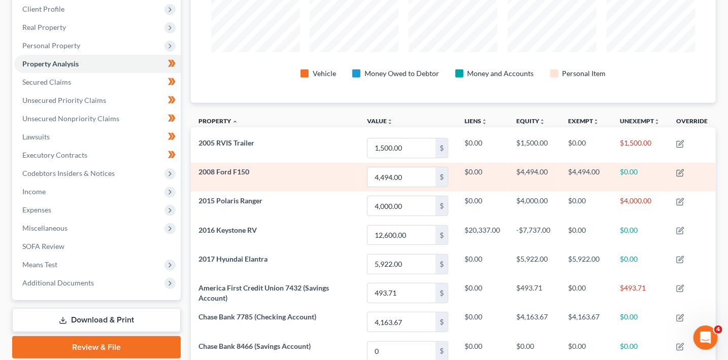
scroll to position [174, 0]
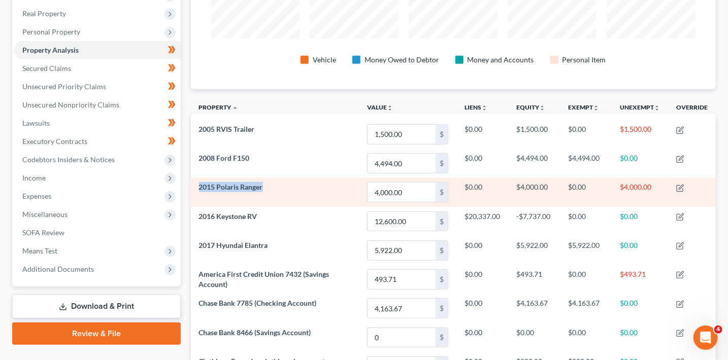
drag, startPoint x: 278, startPoint y: 187, endPoint x: 200, endPoint y: 184, distance: 77.7
click at [200, 184] on td "2015 Polaris Ranger" at bounding box center [275, 192] width 169 height 29
click at [233, 194] on td "2015 Polaris Ranger" at bounding box center [275, 192] width 169 height 29
click at [619, 199] on td "$4,000.00" at bounding box center [640, 192] width 56 height 29
click at [654, 199] on td "$4,000.00" at bounding box center [640, 192] width 56 height 29
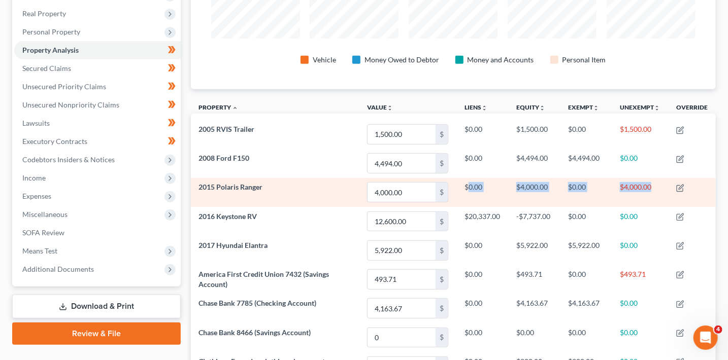
drag, startPoint x: 652, startPoint y: 186, endPoint x: 464, endPoint y: 187, distance: 187.8
click at [464, 187] on tr "2015 Polaris Ranger 4,000.00 $ $0.00 $4,000.00 $0.00 $4,000.00" at bounding box center [453, 192] width 525 height 29
click at [255, 185] on span "2015 Polaris Ranger" at bounding box center [231, 187] width 64 height 9
drag, startPoint x: 279, startPoint y: 188, endPoint x: 194, endPoint y: 185, distance: 84.8
click at [194, 185] on td "2015 Polaris Ranger" at bounding box center [275, 192] width 169 height 29
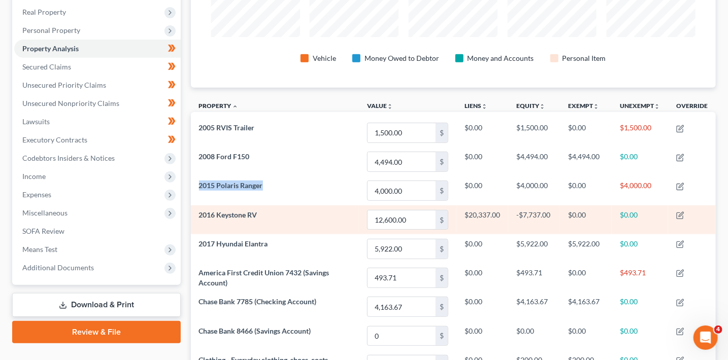
scroll to position [179, 0]
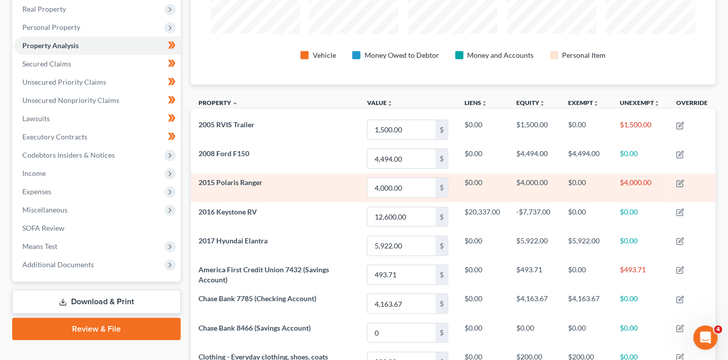
click at [608, 183] on td "$0.00" at bounding box center [586, 188] width 52 height 29
drag, startPoint x: 614, startPoint y: 183, endPoint x: 660, endPoint y: 185, distance: 46.8
click at [660, 185] on td "$4,000.00" at bounding box center [640, 188] width 56 height 29
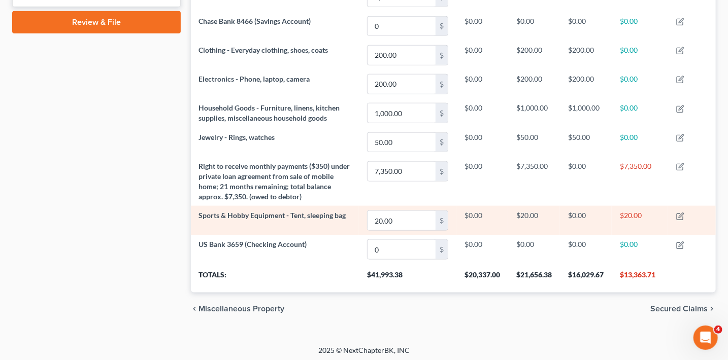
scroll to position [487, 0]
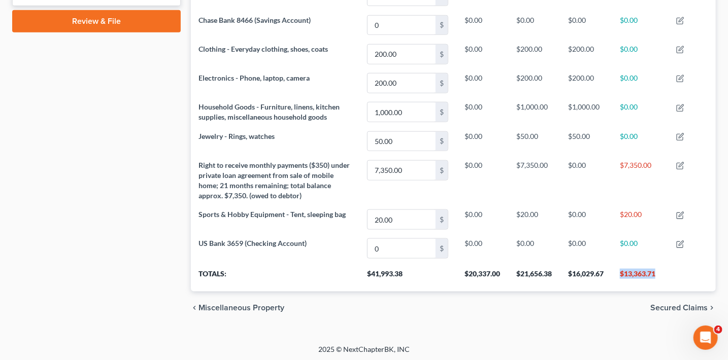
drag, startPoint x: 666, startPoint y: 272, endPoint x: 605, endPoint y: 267, distance: 61.0
click at [605, 267] on tr "Totals: $41,993.38 $20,337.00 $21,656.38 $16,029.67 $13,363.71" at bounding box center [453, 277] width 525 height 28
click at [613, 278] on th "$13,363.71" at bounding box center [640, 277] width 56 height 28
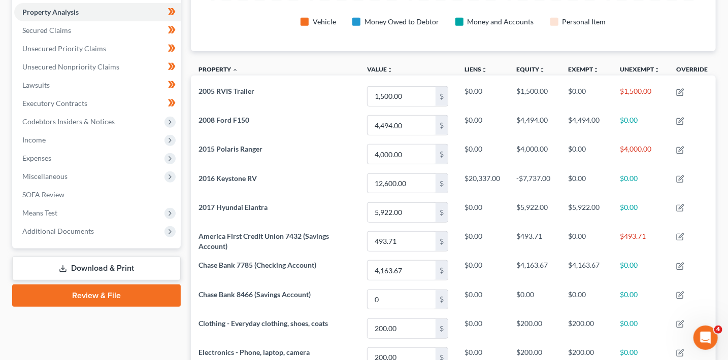
scroll to position [73, 0]
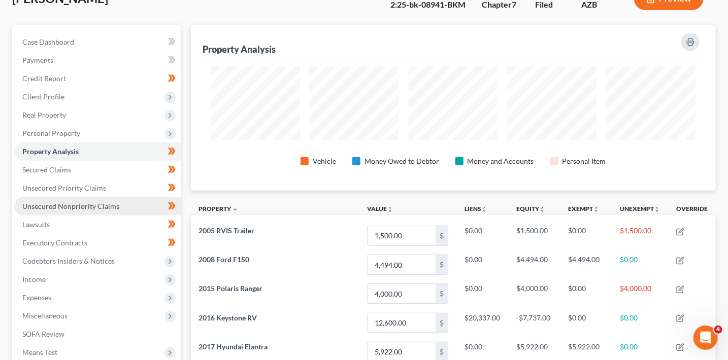
click at [108, 207] on span "Unsecured Nonpriority Claims" at bounding box center [70, 206] width 97 height 9
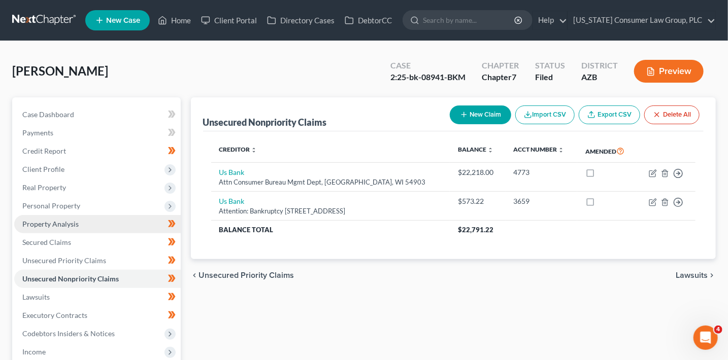
click at [68, 224] on span "Property Analysis" at bounding box center [50, 224] width 56 height 9
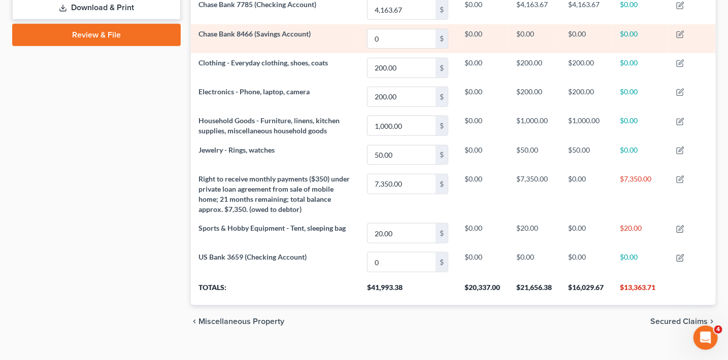
scroll to position [487, 0]
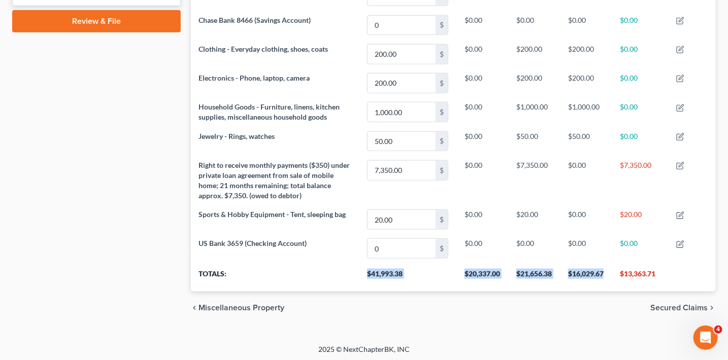
drag, startPoint x: 360, startPoint y: 269, endPoint x: 609, endPoint y: 278, distance: 249.4
click at [609, 278] on tr "Totals: $41,993.38 $20,337.00 $21,656.38 $16,029.67 $13,363.71" at bounding box center [453, 277] width 525 height 28
click at [375, 276] on th "$41,993.38" at bounding box center [407, 277] width 97 height 28
drag, startPoint x: 197, startPoint y: 271, endPoint x: 604, endPoint y: 272, distance: 407.1
click at [604, 272] on tr "Totals: $41,993.38 $20,337.00 $21,656.38 $16,029.67 $13,363.71" at bounding box center [453, 277] width 525 height 28
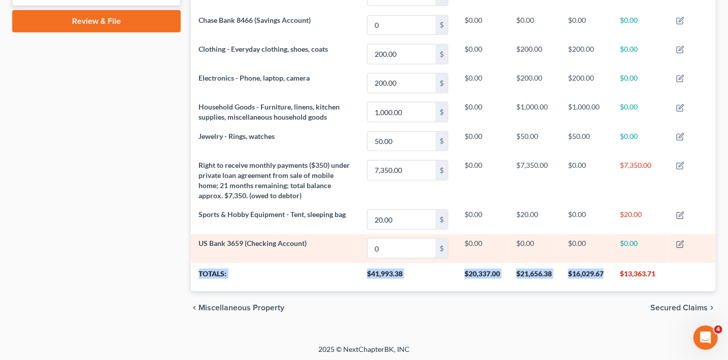
scroll to position [485, 0]
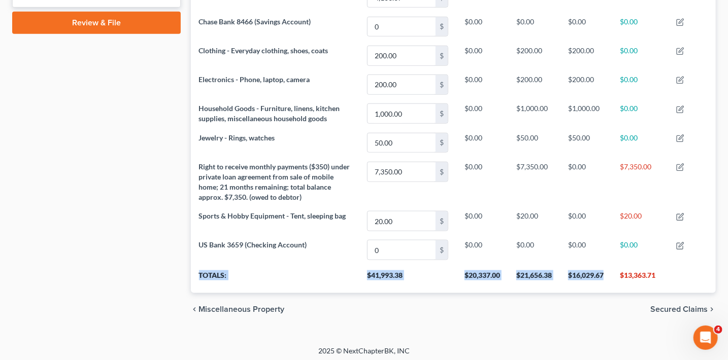
click at [556, 281] on th "$21,656.38" at bounding box center [534, 279] width 52 height 28
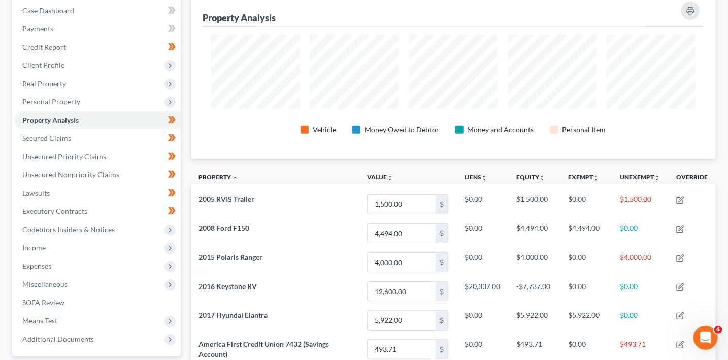
scroll to position [128, 0]
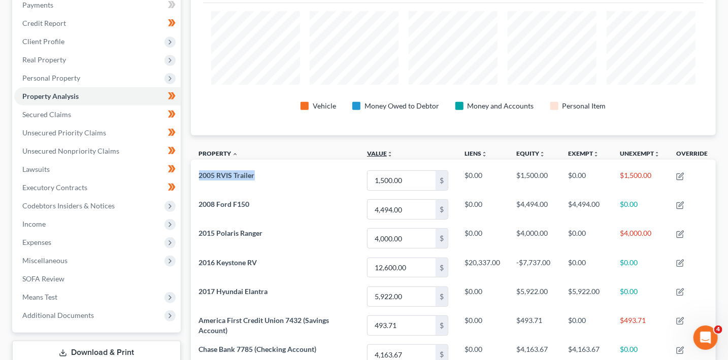
drag, startPoint x: 261, startPoint y: 175, endPoint x: 373, endPoint y: 149, distance: 114.5
click at [199, 172] on td "2005 RVIS Trailer" at bounding box center [275, 180] width 169 height 29
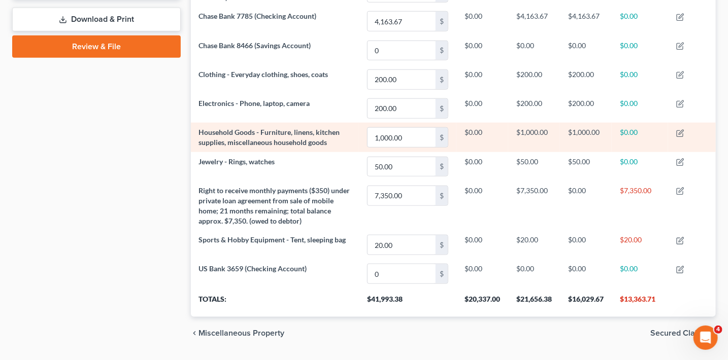
scroll to position [462, 0]
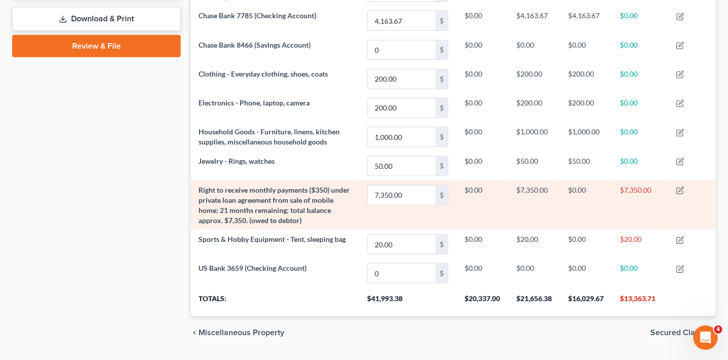
click at [287, 206] on span "Right to receive monthly payments ($350) under private loan agreement from sale…" at bounding box center [274, 205] width 151 height 39
click at [334, 223] on td "Right to receive monthly payments ($350) under private loan agreement from sale…" at bounding box center [275, 205] width 169 height 49
click at [333, 221] on td "Right to receive monthly payments ($350) under private loan agreement from sale…" at bounding box center [275, 205] width 169 height 49
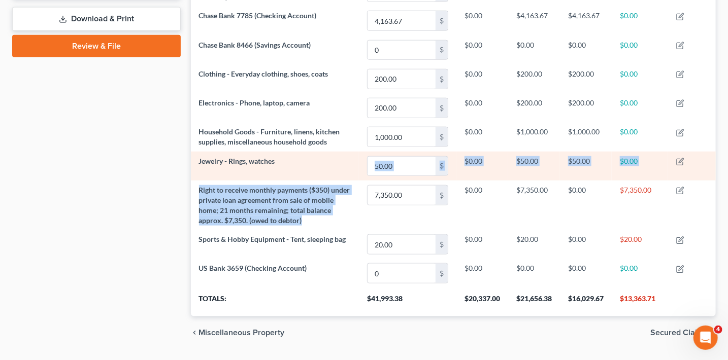
drag, startPoint x: 341, startPoint y: 223, endPoint x: 206, endPoint y: 177, distance: 142.7
click at [206, 177] on tbody "2005 RVIS Trailer 1,500.00 $ $0.00 $1,500.00 $0.00 $1,500.00 2008 Ford F150 4,4…" at bounding box center [453, 60] width 525 height 456
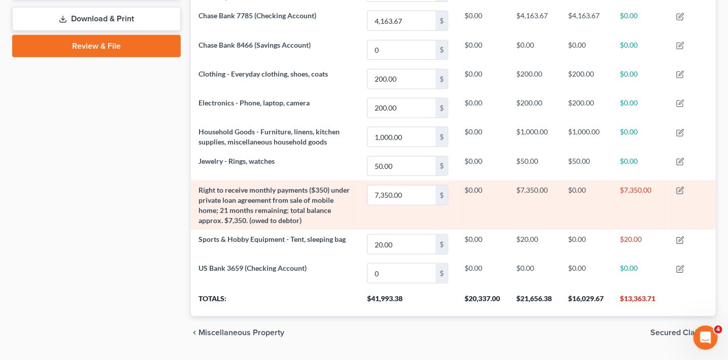
click at [378, 210] on td "7,350.00 $" at bounding box center [407, 205] width 97 height 49
click at [360, 209] on td "7,350.00 $" at bounding box center [407, 205] width 97 height 49
drag, startPoint x: 371, startPoint y: 208, endPoint x: 647, endPoint y: 213, distance: 276.2
click at [647, 213] on tr "Right to receive monthly payments ($350) under private loan agreement from sale…" at bounding box center [453, 205] width 525 height 49
click at [639, 213] on td "$7,350.00" at bounding box center [640, 205] width 56 height 49
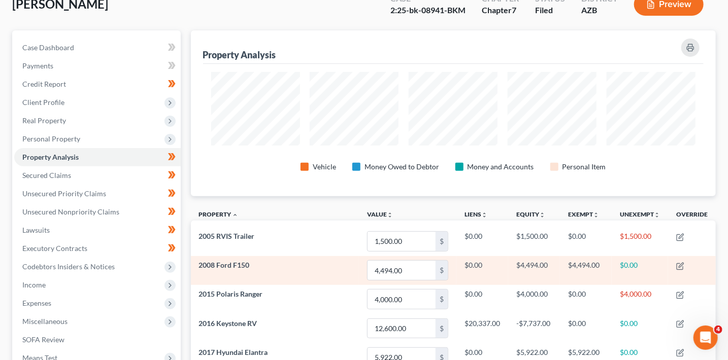
scroll to position [67, 0]
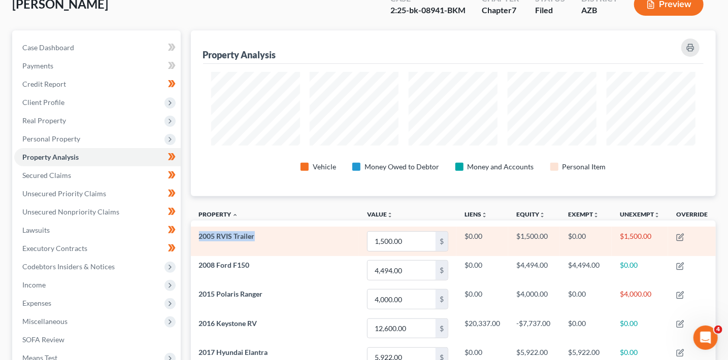
drag, startPoint x: 198, startPoint y: 237, endPoint x: 267, endPoint y: 237, distance: 68.5
click at [267, 237] on td "2005 RVIS Trailer" at bounding box center [275, 241] width 169 height 29
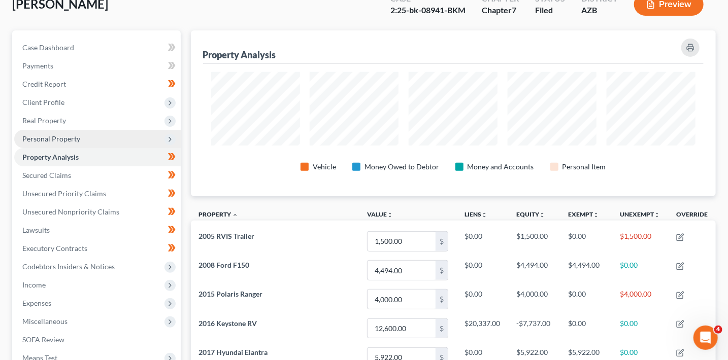
click at [47, 137] on span "Personal Property" at bounding box center [51, 139] width 58 height 9
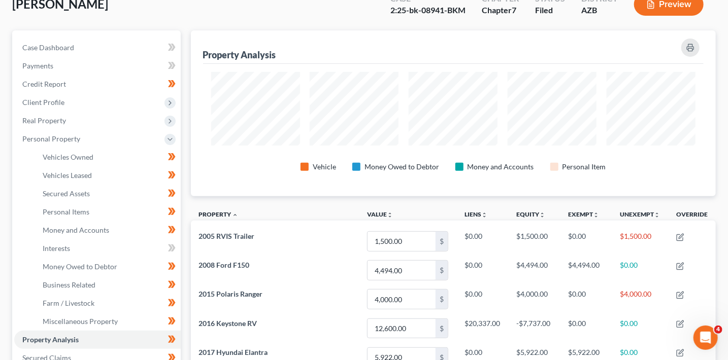
scroll to position [0, 0]
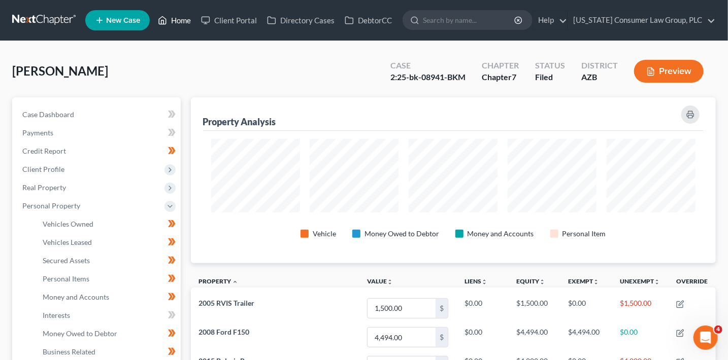
click at [179, 13] on link "Home" at bounding box center [174, 20] width 43 height 18
click at [180, 17] on link "Home" at bounding box center [174, 20] width 43 height 18
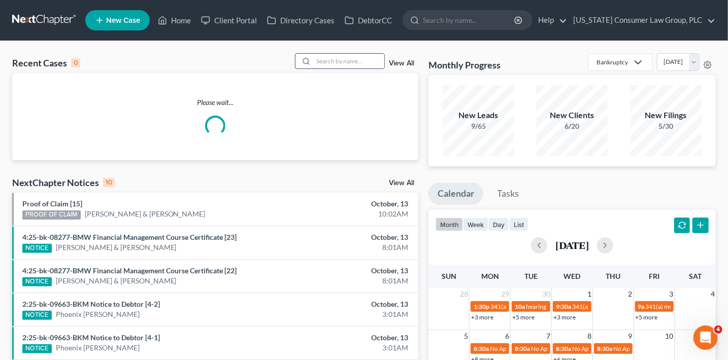
drag, startPoint x: 343, startPoint y: 61, endPoint x: 344, endPoint y: 54, distance: 7.7
click at [344, 60] on input "search" at bounding box center [348, 61] width 71 height 15
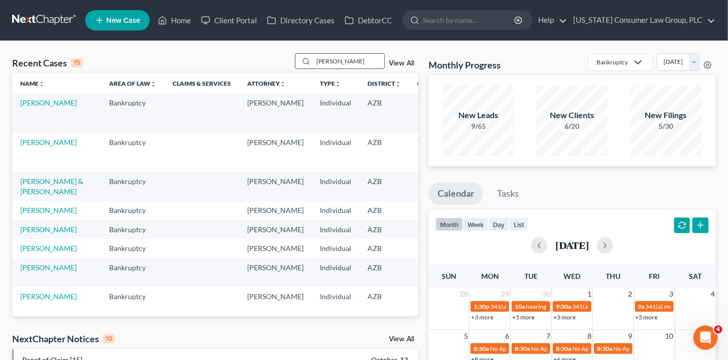
type input "[PERSON_NAME]"
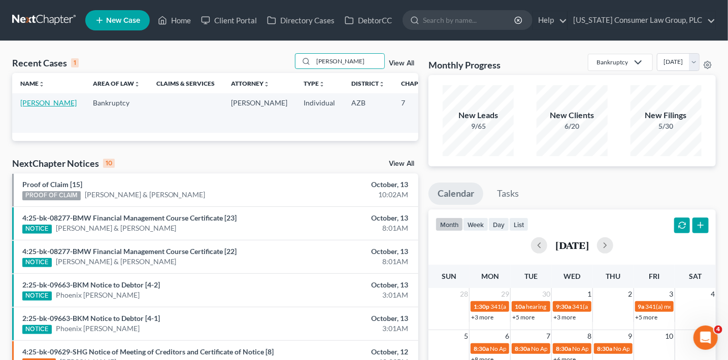
click at [34, 104] on link "[PERSON_NAME]" at bounding box center [48, 102] width 56 height 9
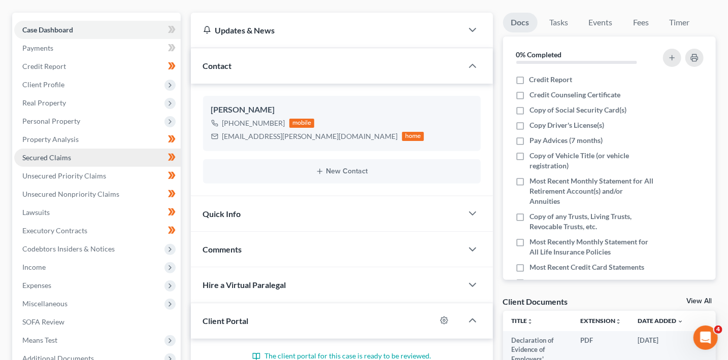
scroll to position [190, 0]
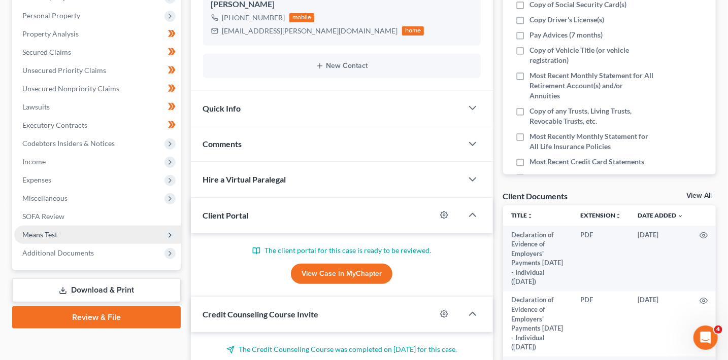
click at [59, 236] on span "Means Test" at bounding box center [97, 235] width 166 height 18
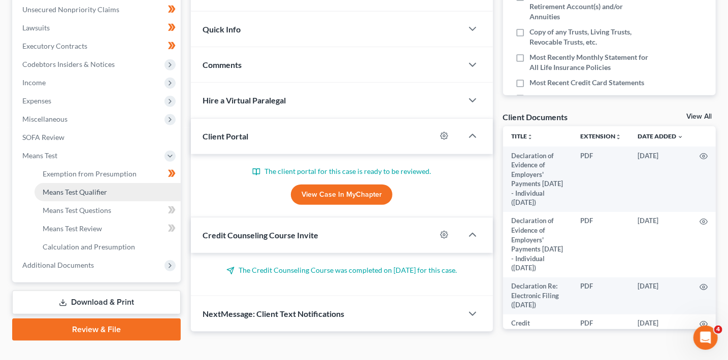
scroll to position [293, 0]
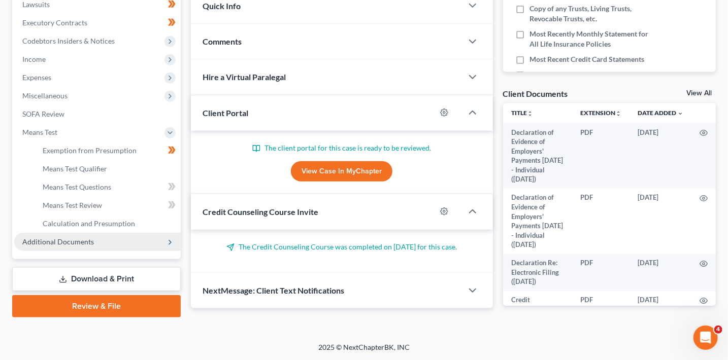
click at [82, 241] on span "Additional Documents" at bounding box center [58, 242] width 72 height 9
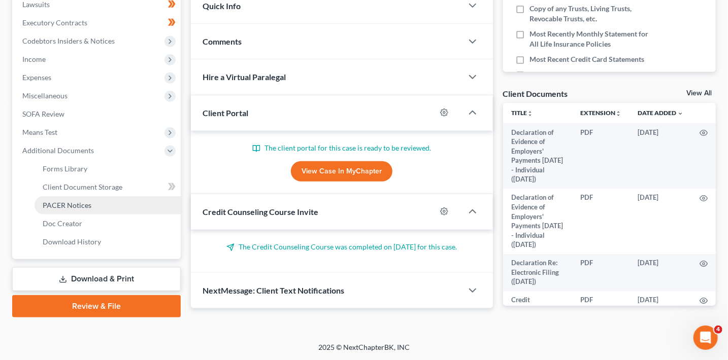
click at [83, 208] on span "PACER Notices" at bounding box center [67, 205] width 49 height 9
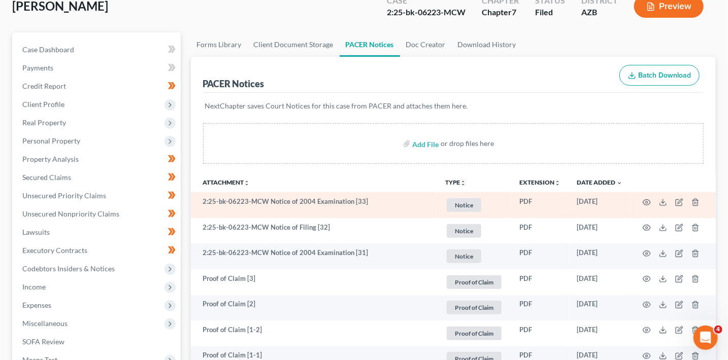
scroll to position [66, 0]
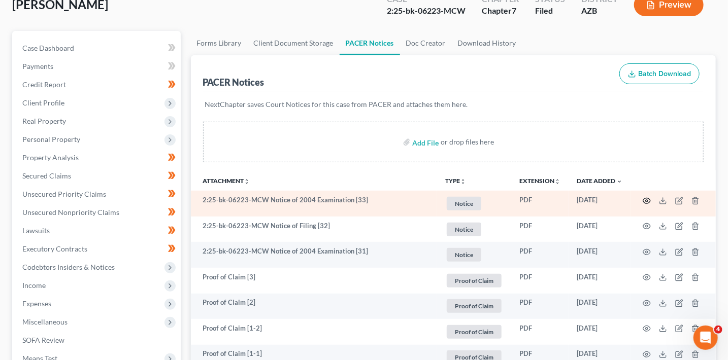
click at [647, 200] on icon "button" at bounding box center [647, 201] width 8 height 8
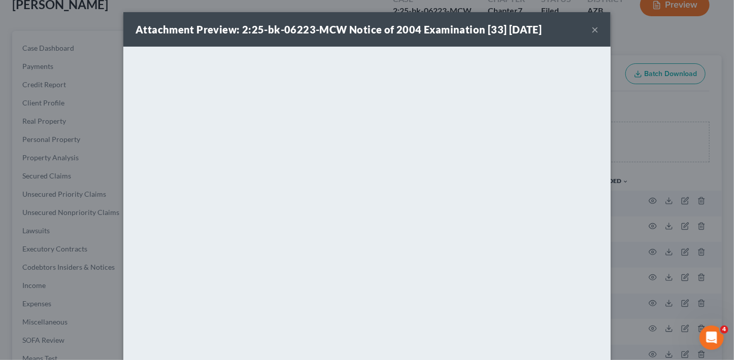
click at [601, 32] on div "Attachment Preview: 2:25-bk-06223-MCW Notice of 2004 Examination [33] [DATE] ×" at bounding box center [366, 29] width 487 height 35
click at [591, 33] on button "×" at bounding box center [594, 29] width 7 height 12
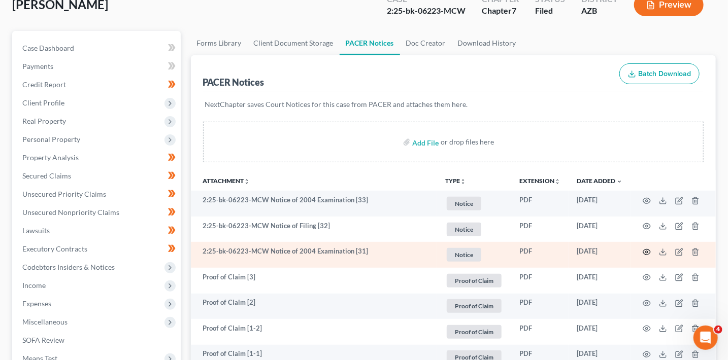
click at [645, 251] on icon "button" at bounding box center [647, 252] width 8 height 8
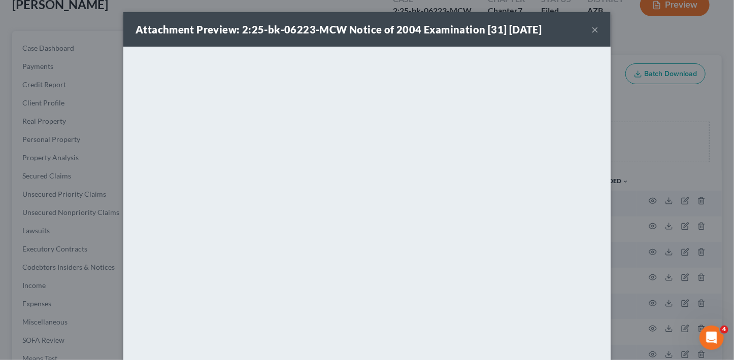
click at [596, 31] on div "Attachment Preview: 2:25-bk-06223-MCW Notice of 2004 Examination [31] [DATE] ×" at bounding box center [366, 29] width 487 height 35
click at [593, 31] on button "×" at bounding box center [594, 29] width 7 height 12
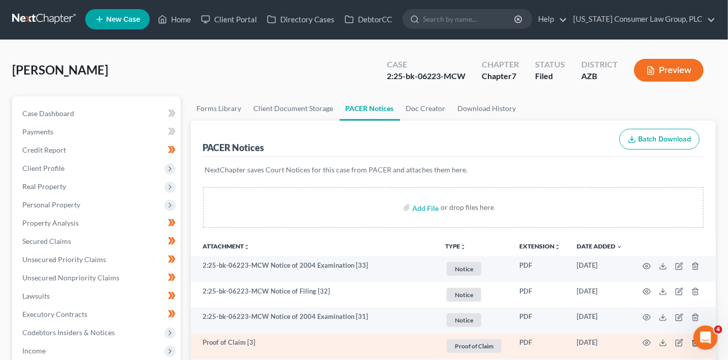
scroll to position [0, 0]
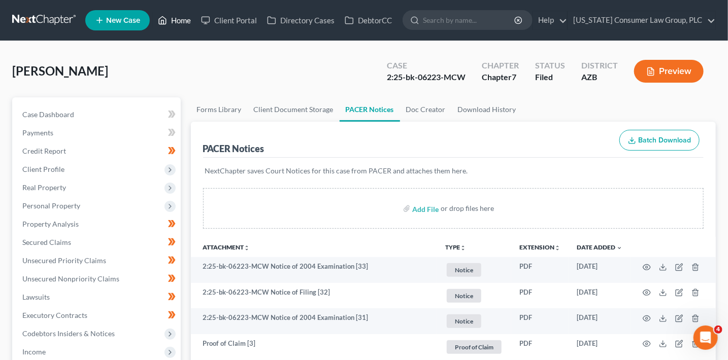
click at [183, 17] on link "Home" at bounding box center [174, 20] width 43 height 18
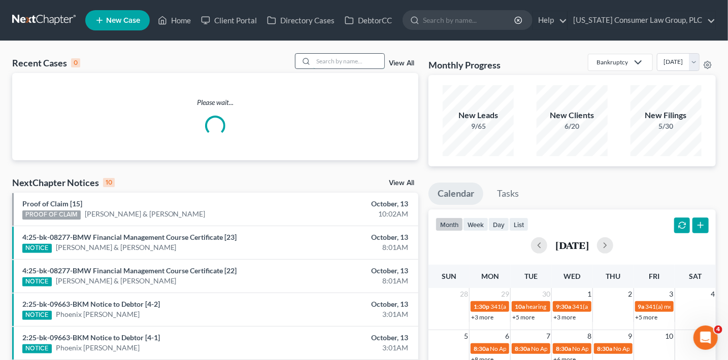
click at [338, 62] on input "search" at bounding box center [348, 61] width 71 height 15
type input "[PERSON_NAME]"
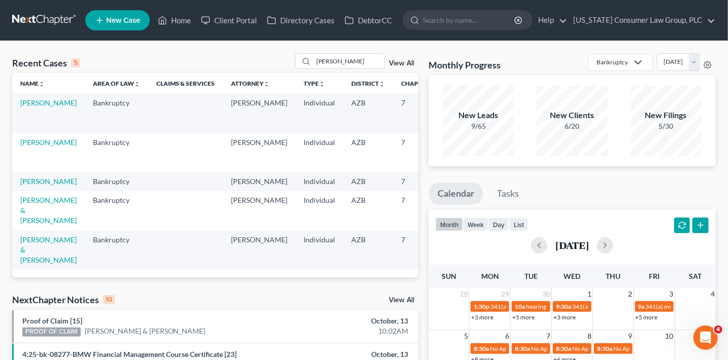
click at [27, 117] on td "[PERSON_NAME]" at bounding box center [48, 112] width 73 height 39
click at [28, 107] on link "[PERSON_NAME]" at bounding box center [48, 102] width 56 height 9
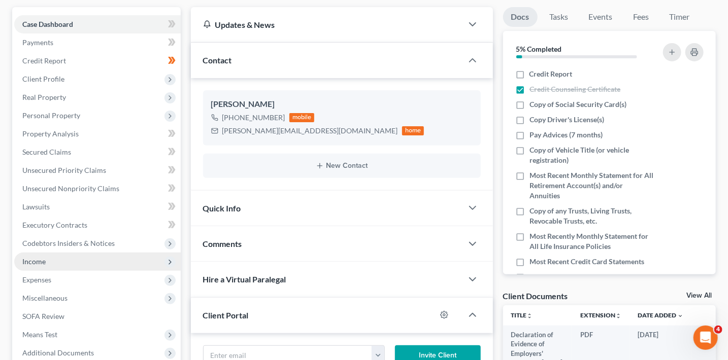
scroll to position [91, 0]
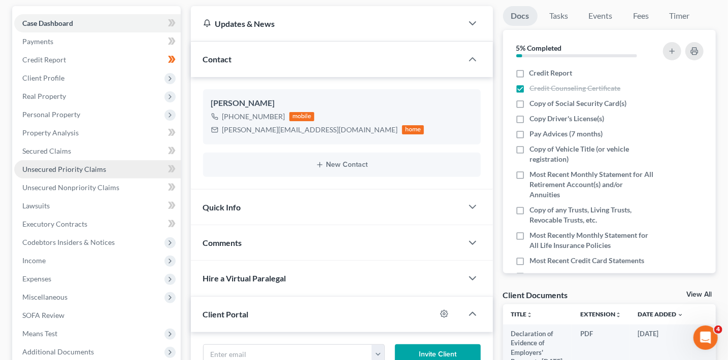
click at [96, 168] on span "Unsecured Priority Claims" at bounding box center [64, 169] width 84 height 9
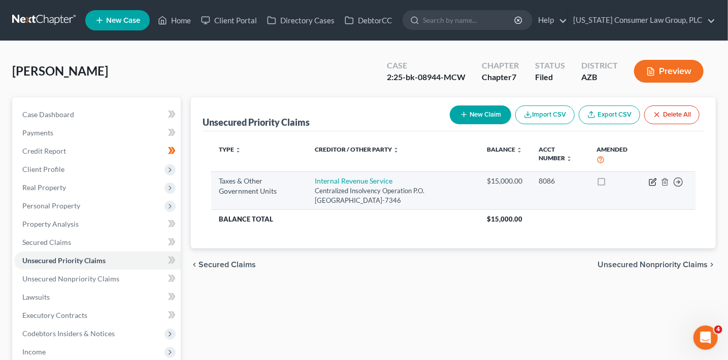
click at [653, 183] on icon "button" at bounding box center [653, 182] width 8 height 8
select select "0"
select select "39"
select select "0"
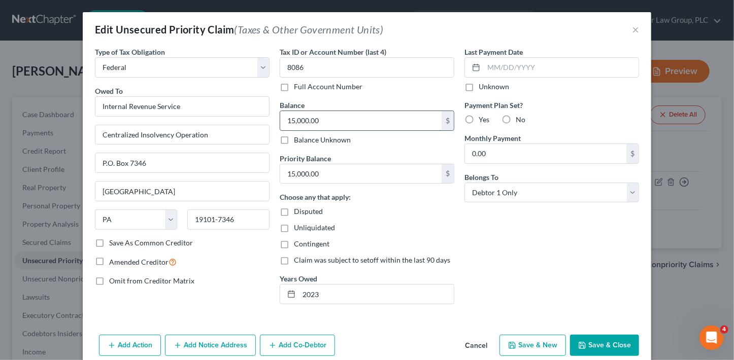
click at [354, 127] on input "15,000.00" at bounding box center [360, 120] width 161 height 19
type input "14,500"
click at [594, 351] on button "Save & Close" at bounding box center [604, 345] width 69 height 21
